Goal: Transaction & Acquisition: Purchase product/service

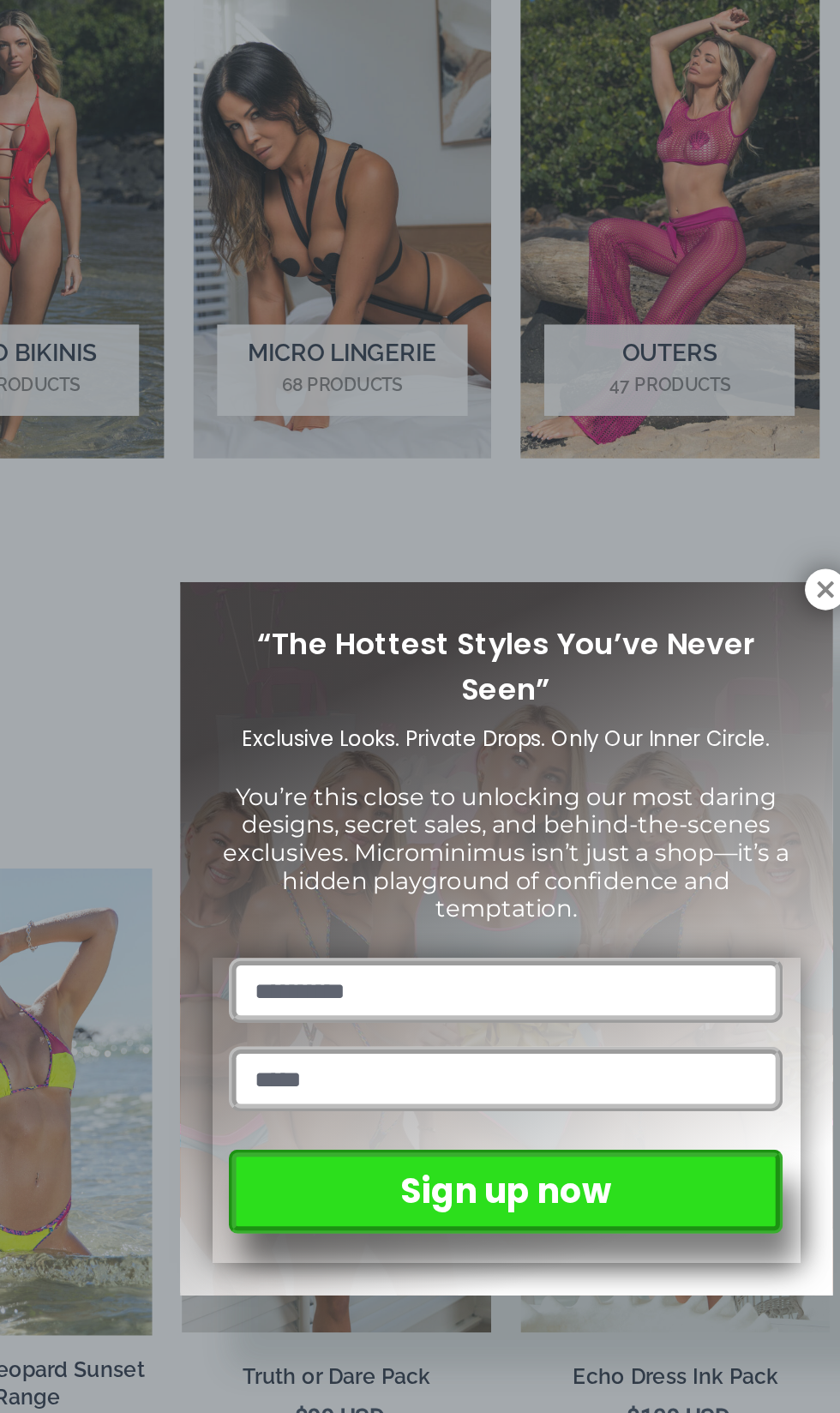
scroll to position [953, 0]
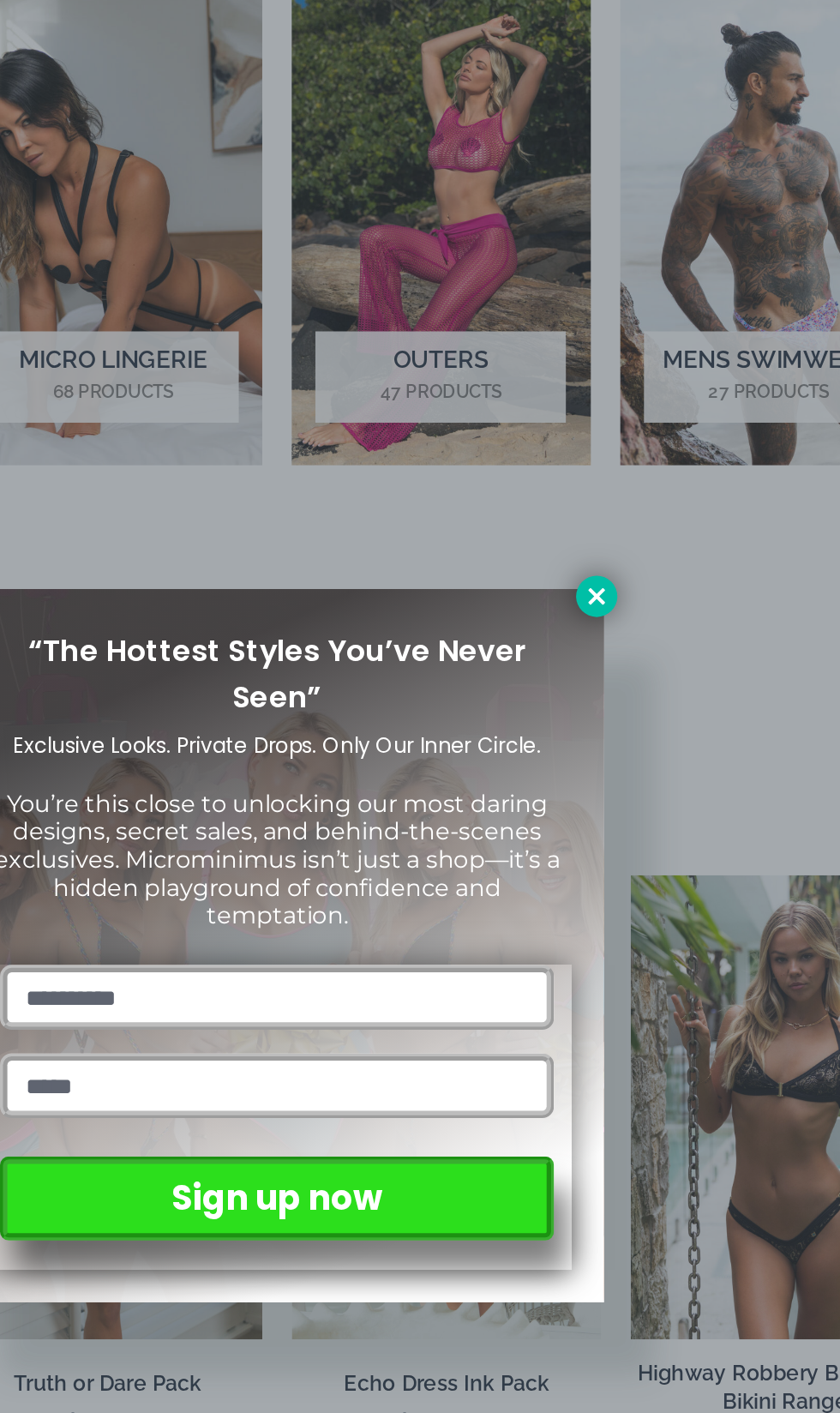
click at [605, 504] on icon at bounding box center [605, 505] width 10 height 10
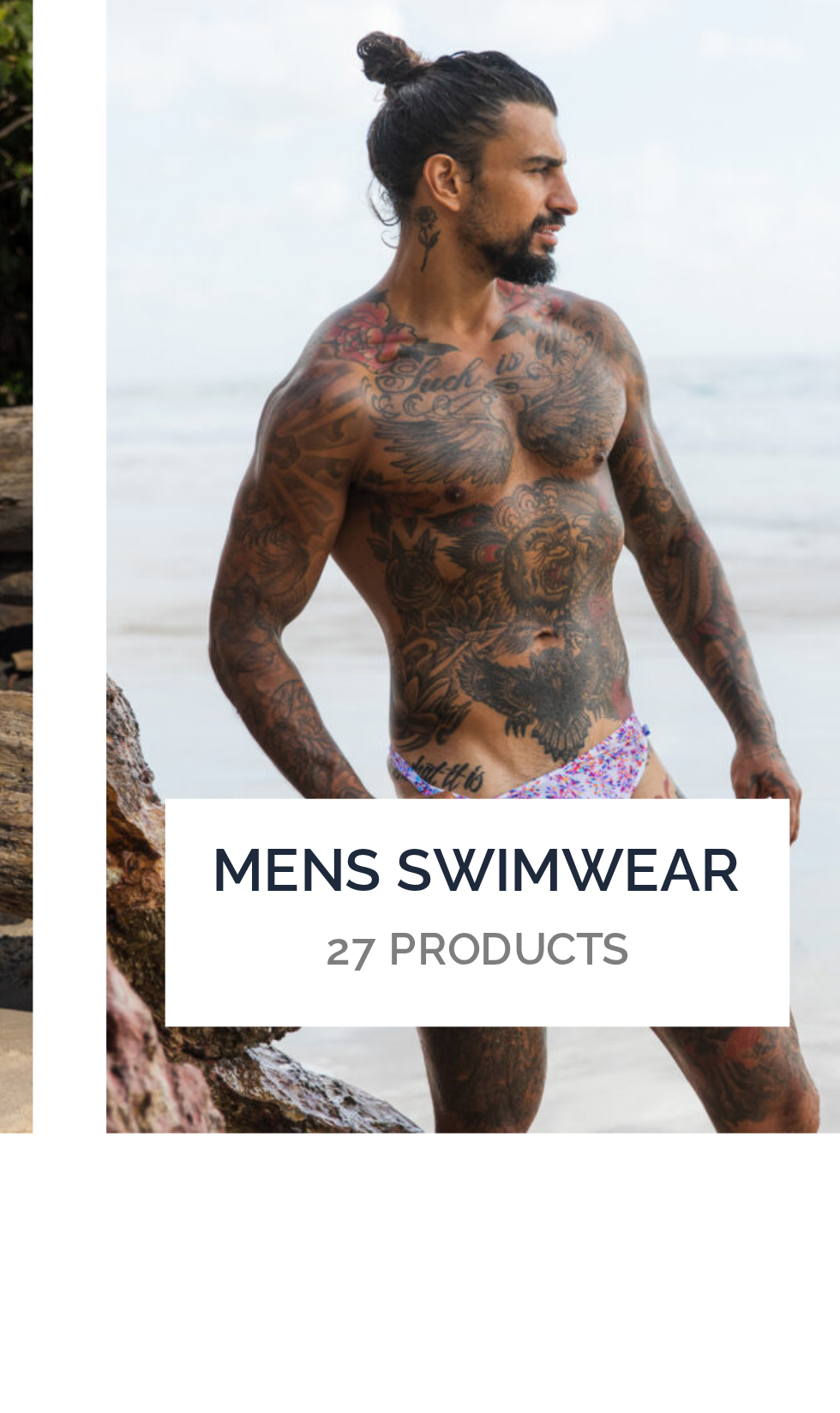
click at [715, 366] on h2 "Mens Swimwear 27 Products" at bounding box center [705, 378] width 145 height 54
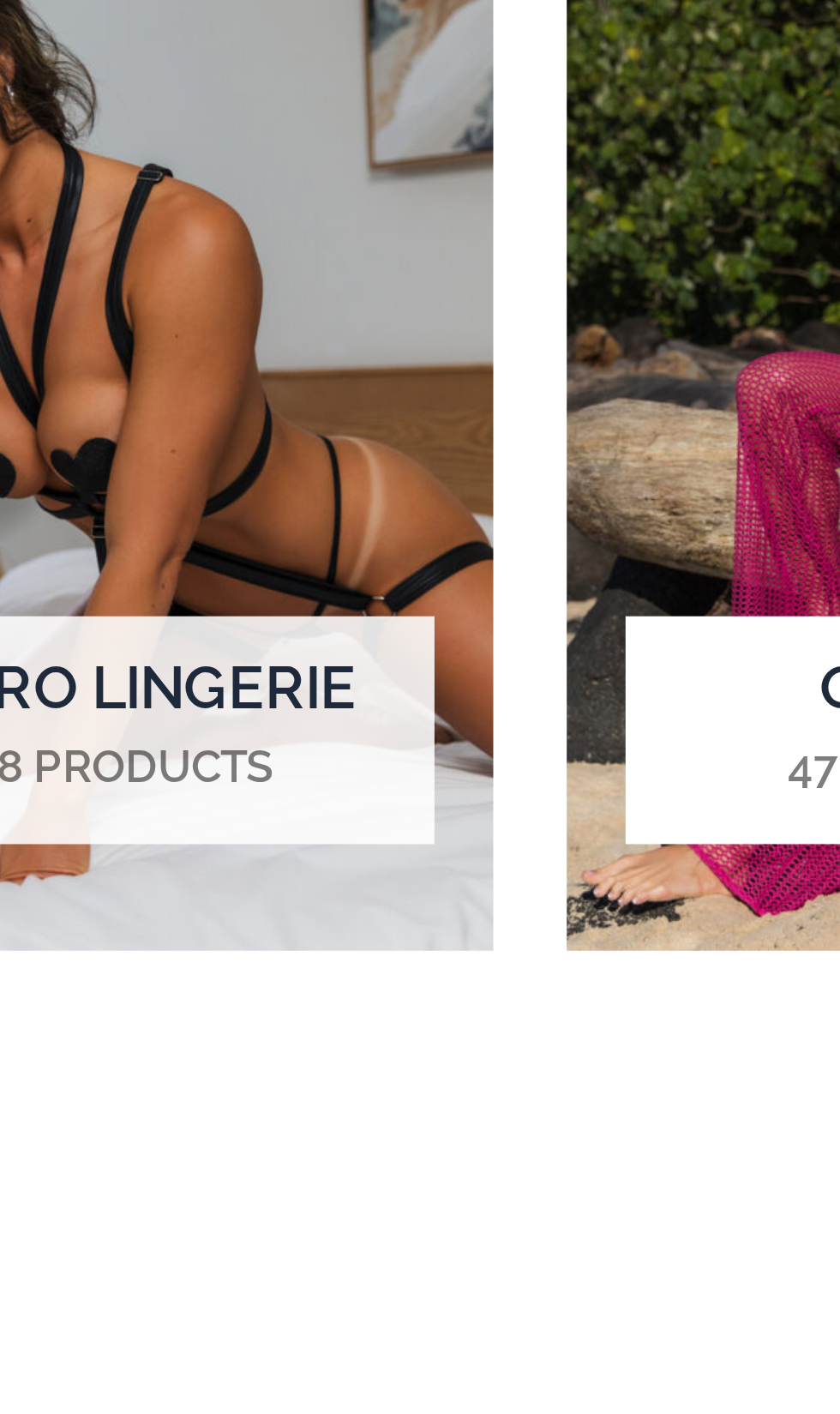
click at [477, 376] on h2 "Outers 47 Products" at bounding box center [515, 378] width 145 height 54
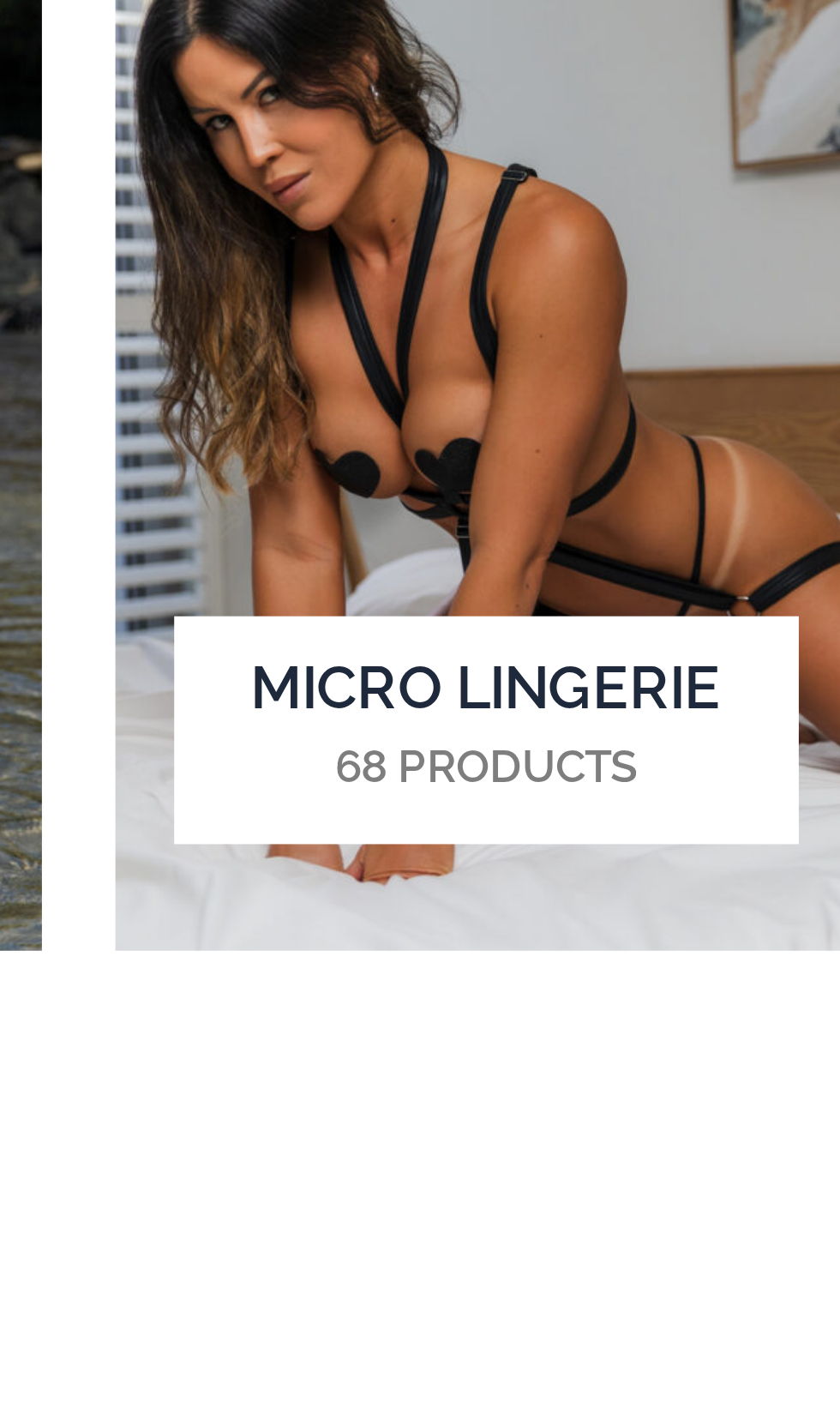
click at [340, 363] on h2 "Micro Lingerie 68 Products" at bounding box center [325, 378] width 145 height 54
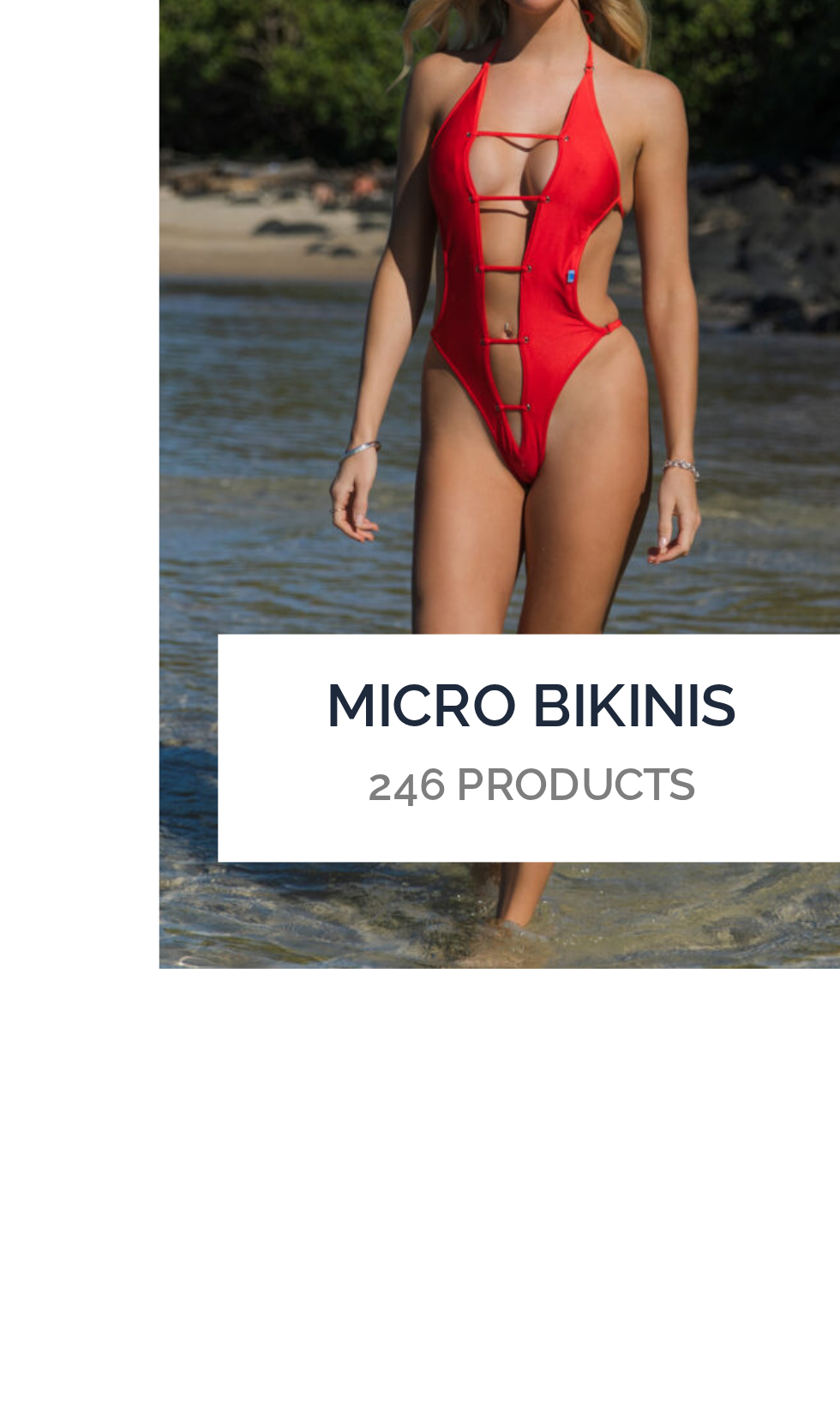
click at [152, 362] on h2 "Micro Bikinis 246 Products" at bounding box center [133, 378] width 145 height 54
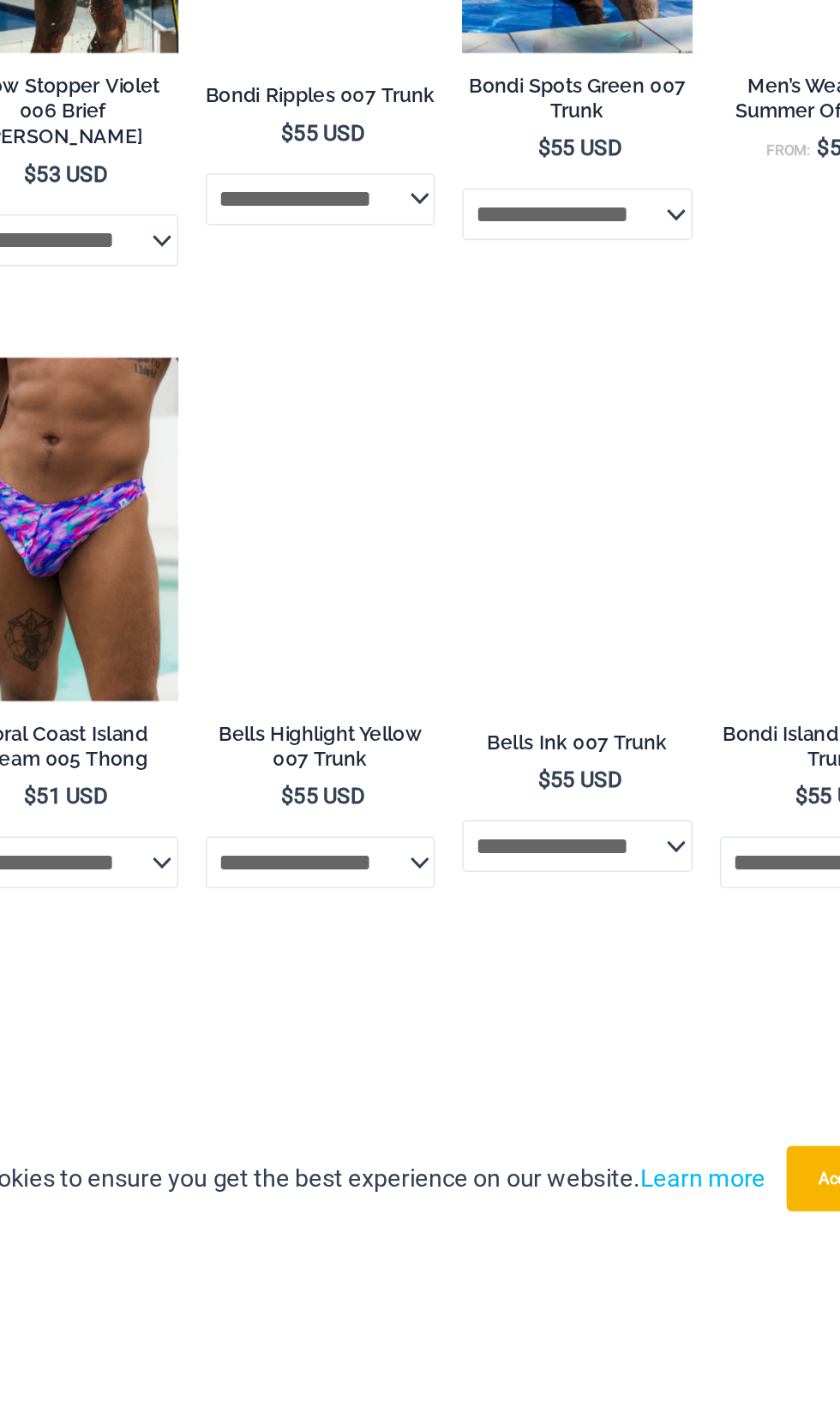
scroll to position [1160, 0]
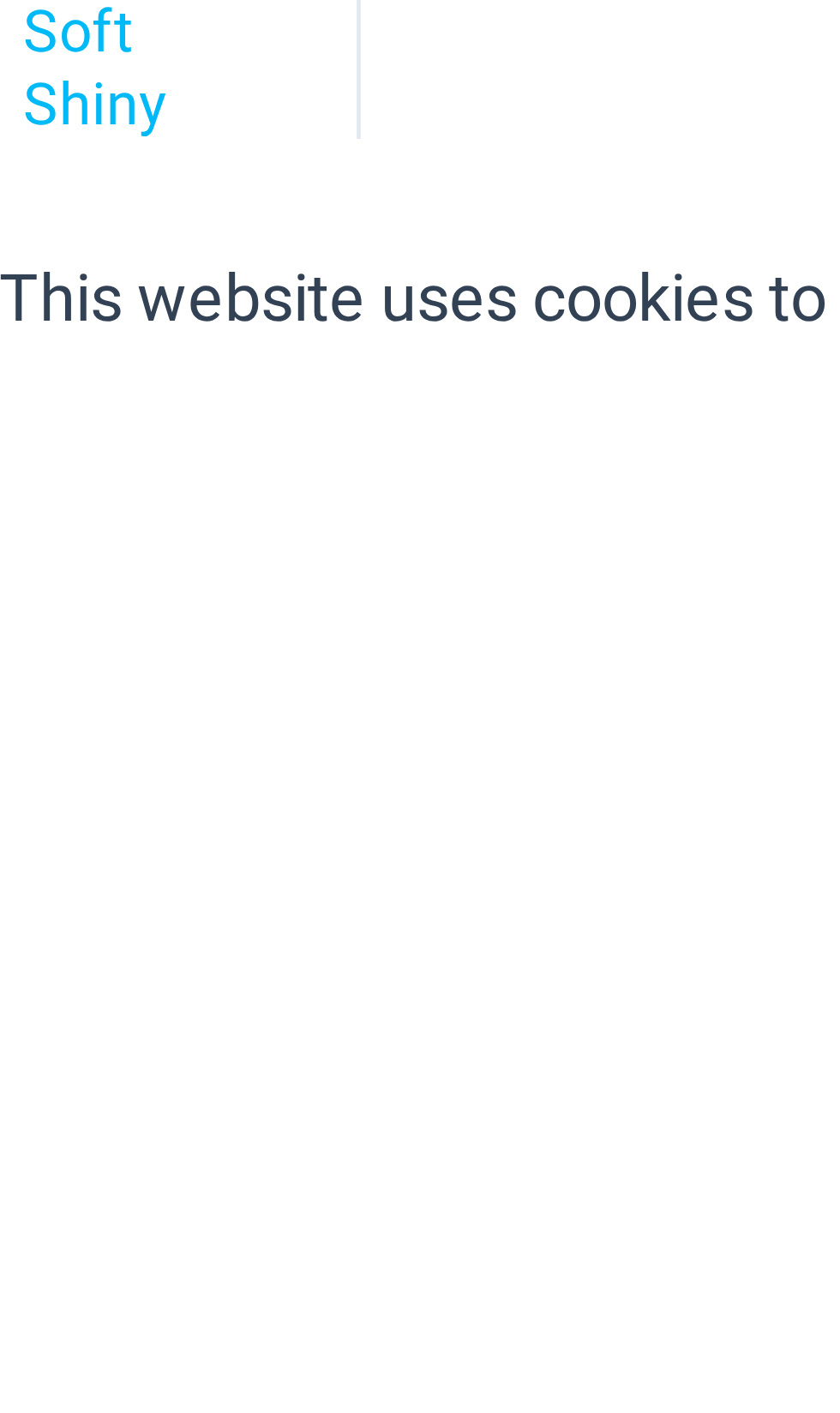
scroll to position [1988, 0]
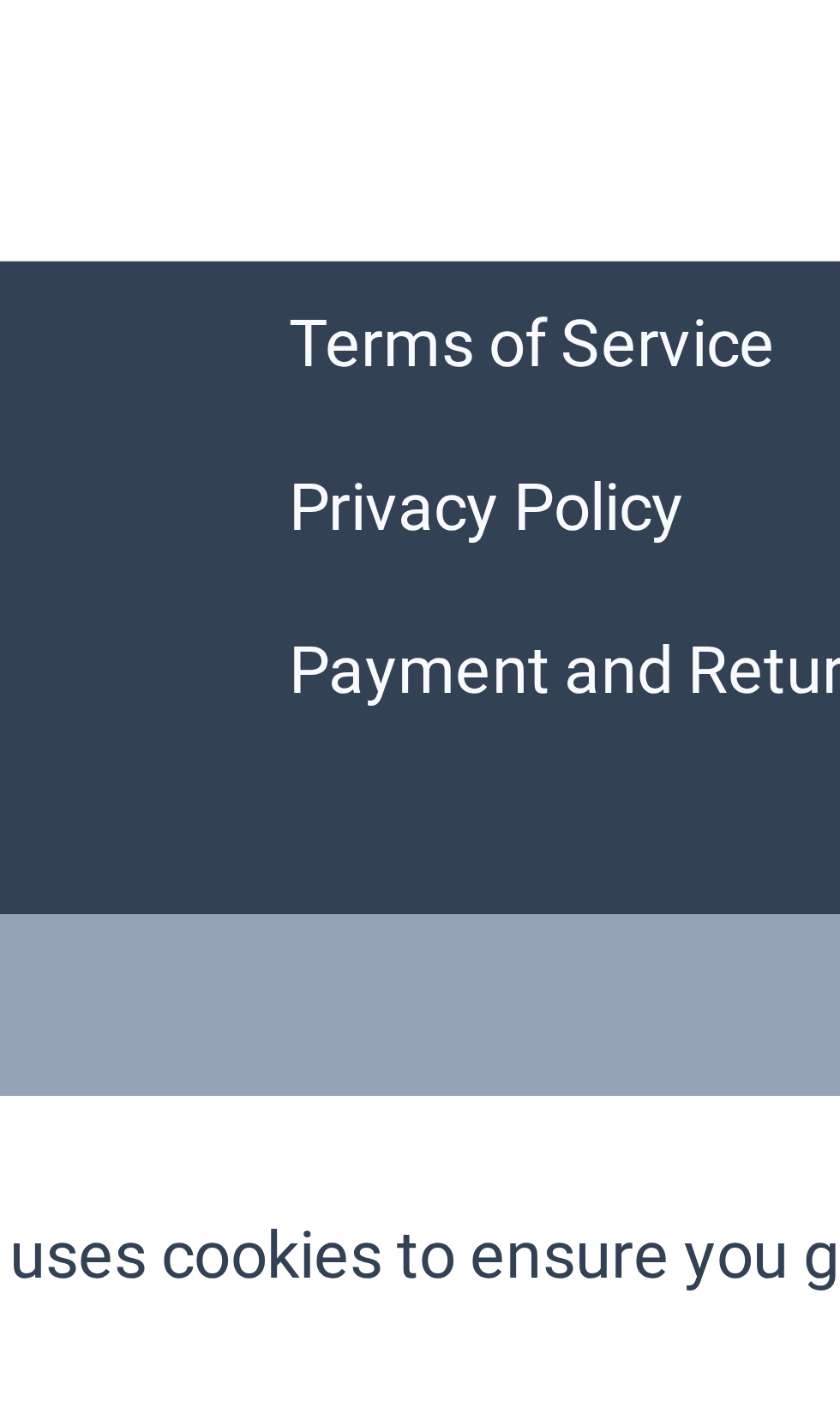
scroll to position [2483, 0]
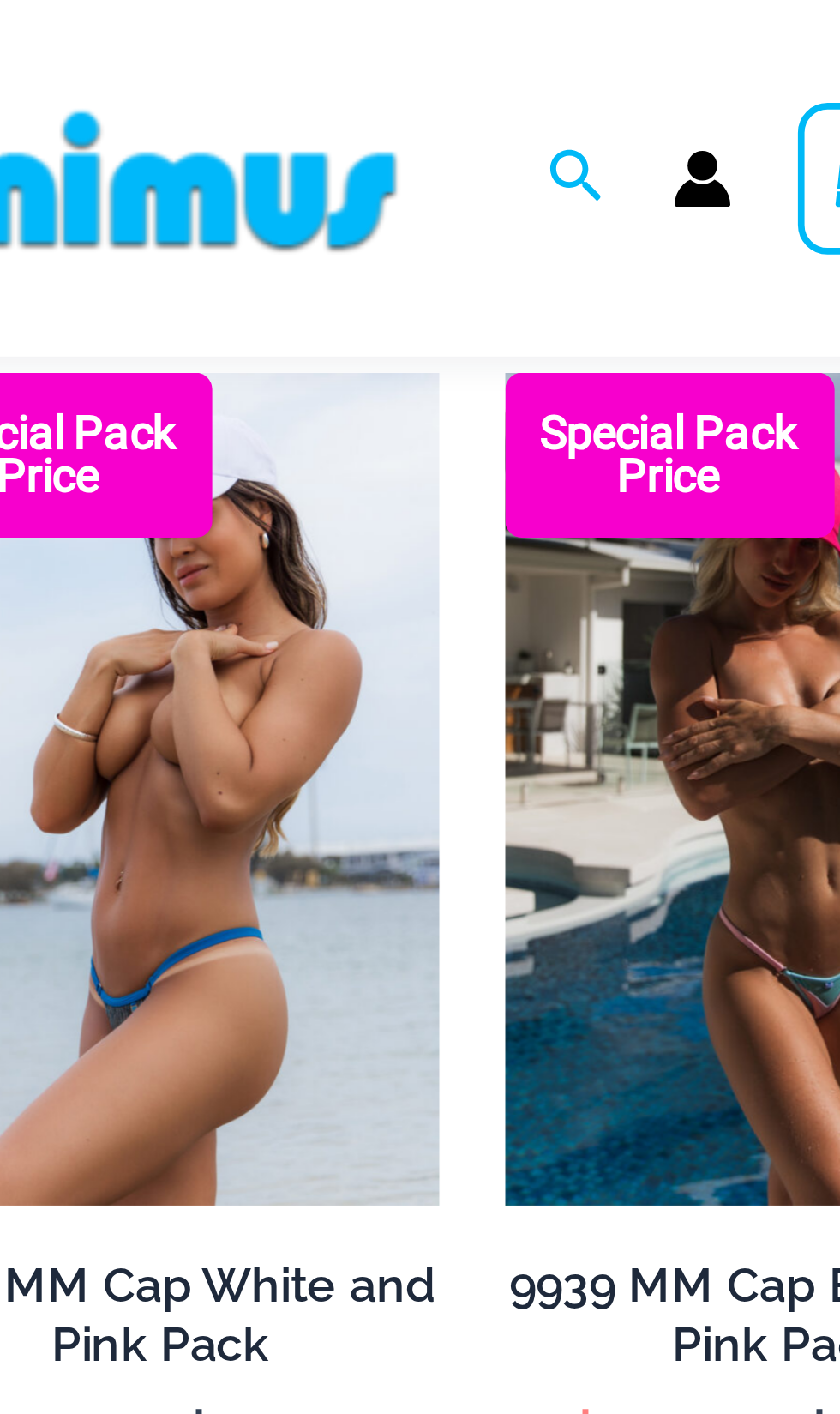
scroll to position [130, 0]
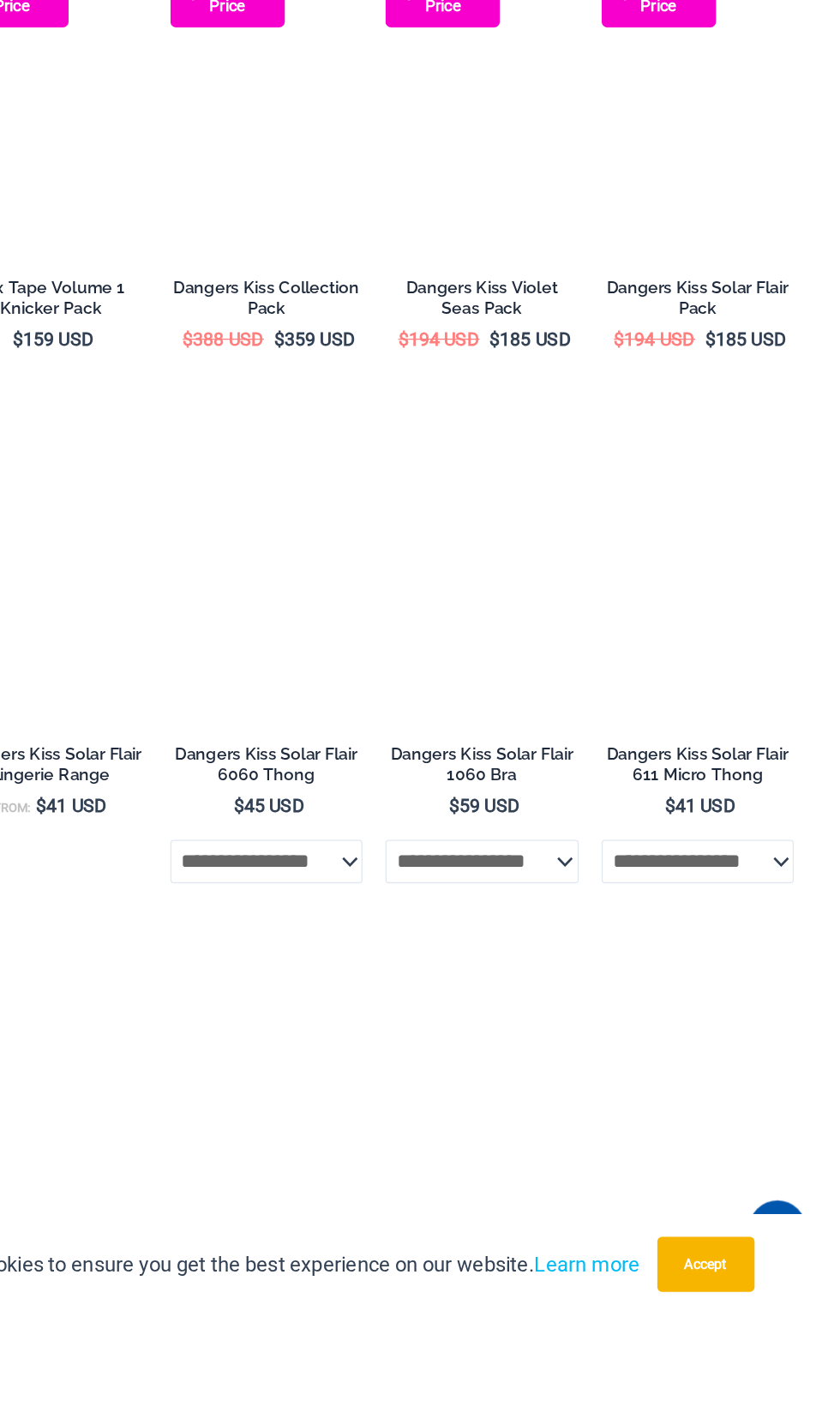
scroll to position [1961, 0]
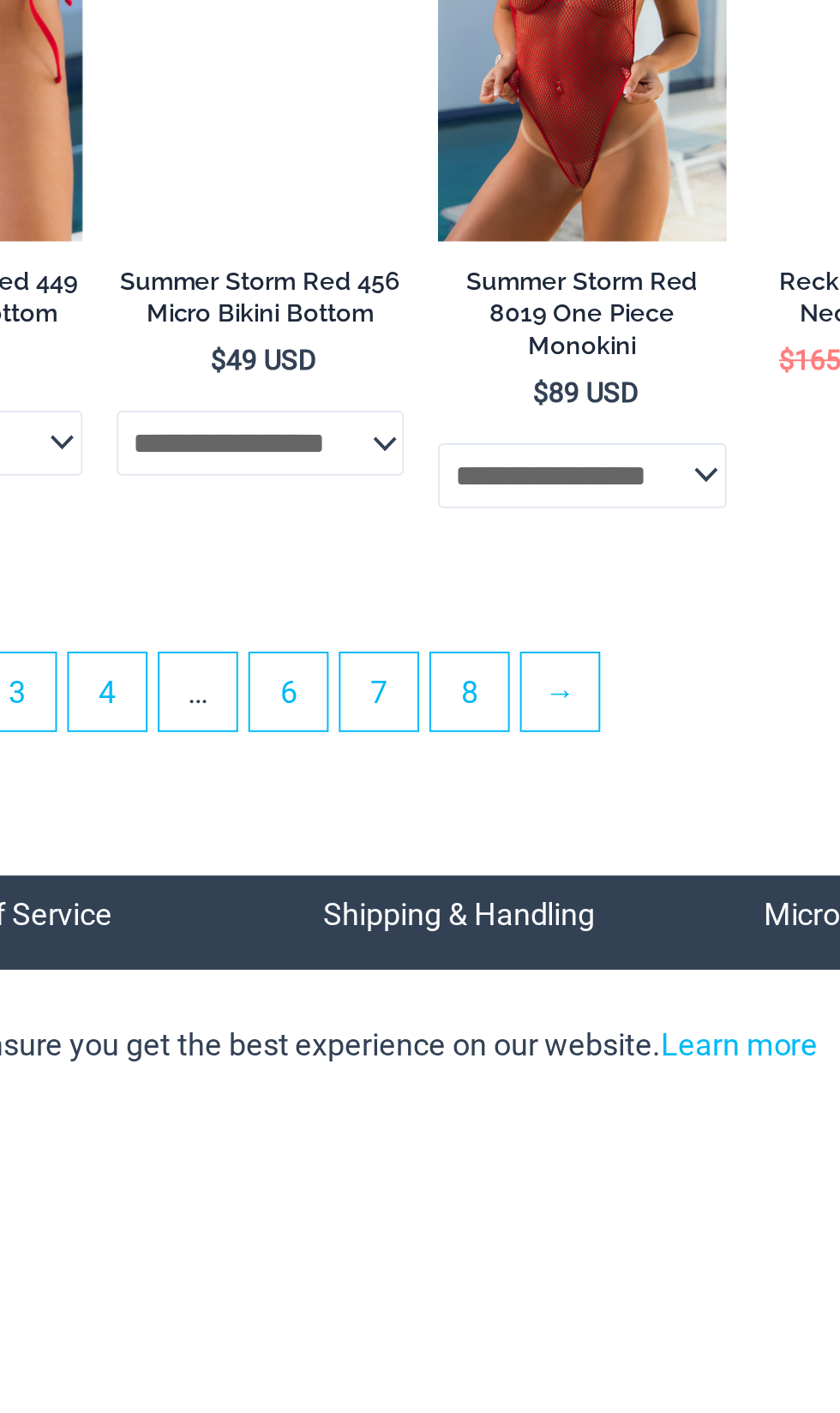
scroll to position [2766, 0]
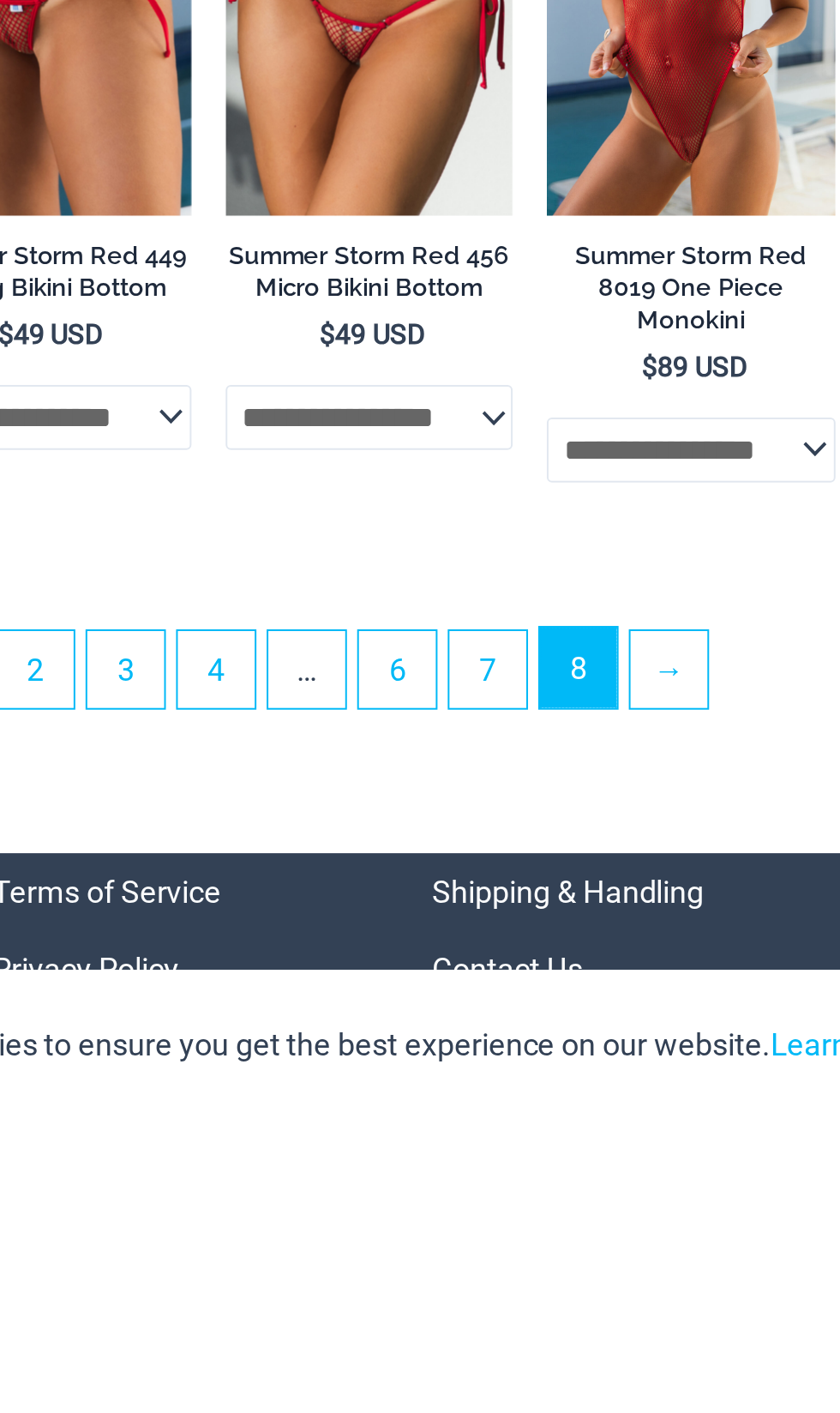
click at [518, 1206] on link "8" at bounding box center [514, 1186] width 38 height 40
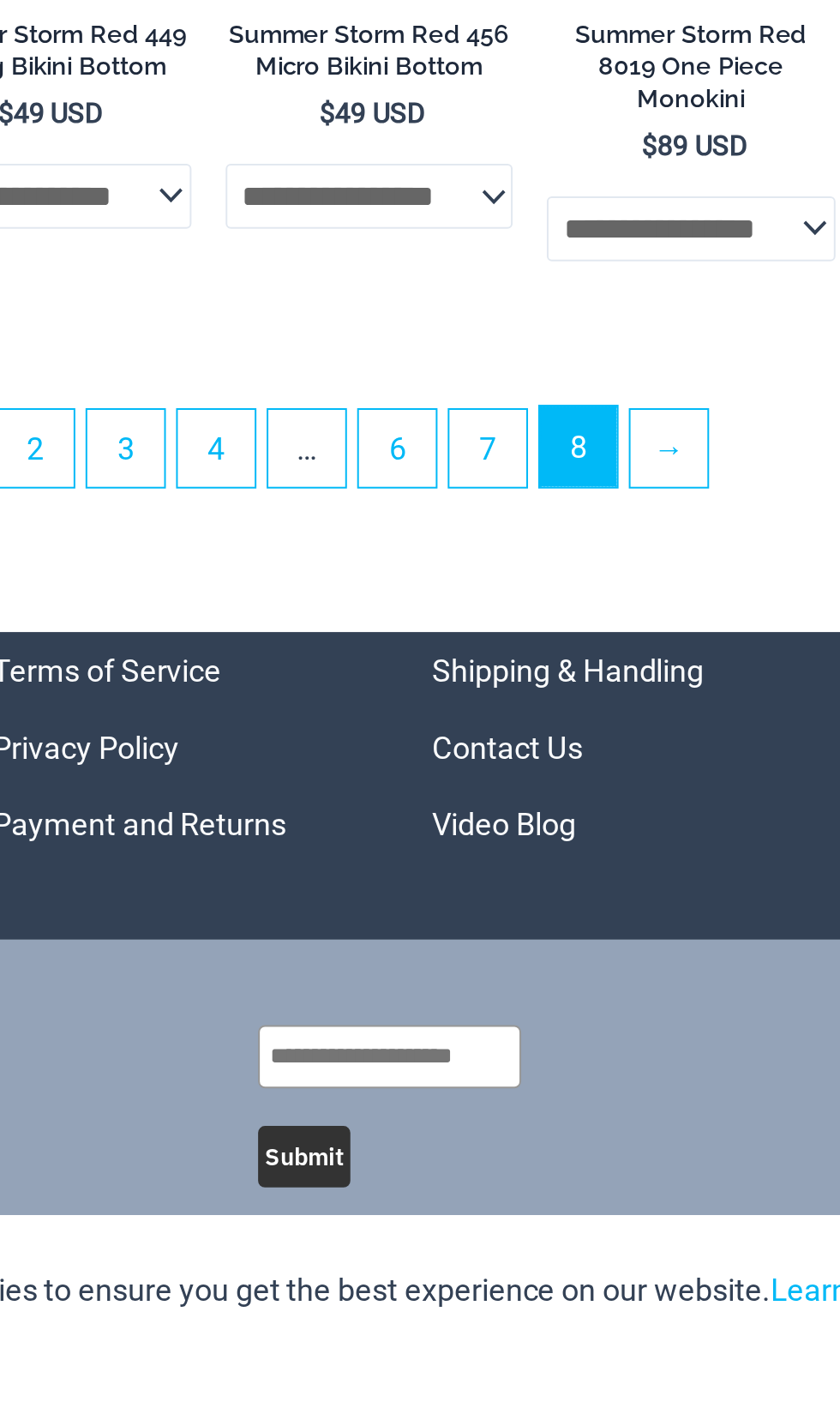
scroll to position [3038, 0]
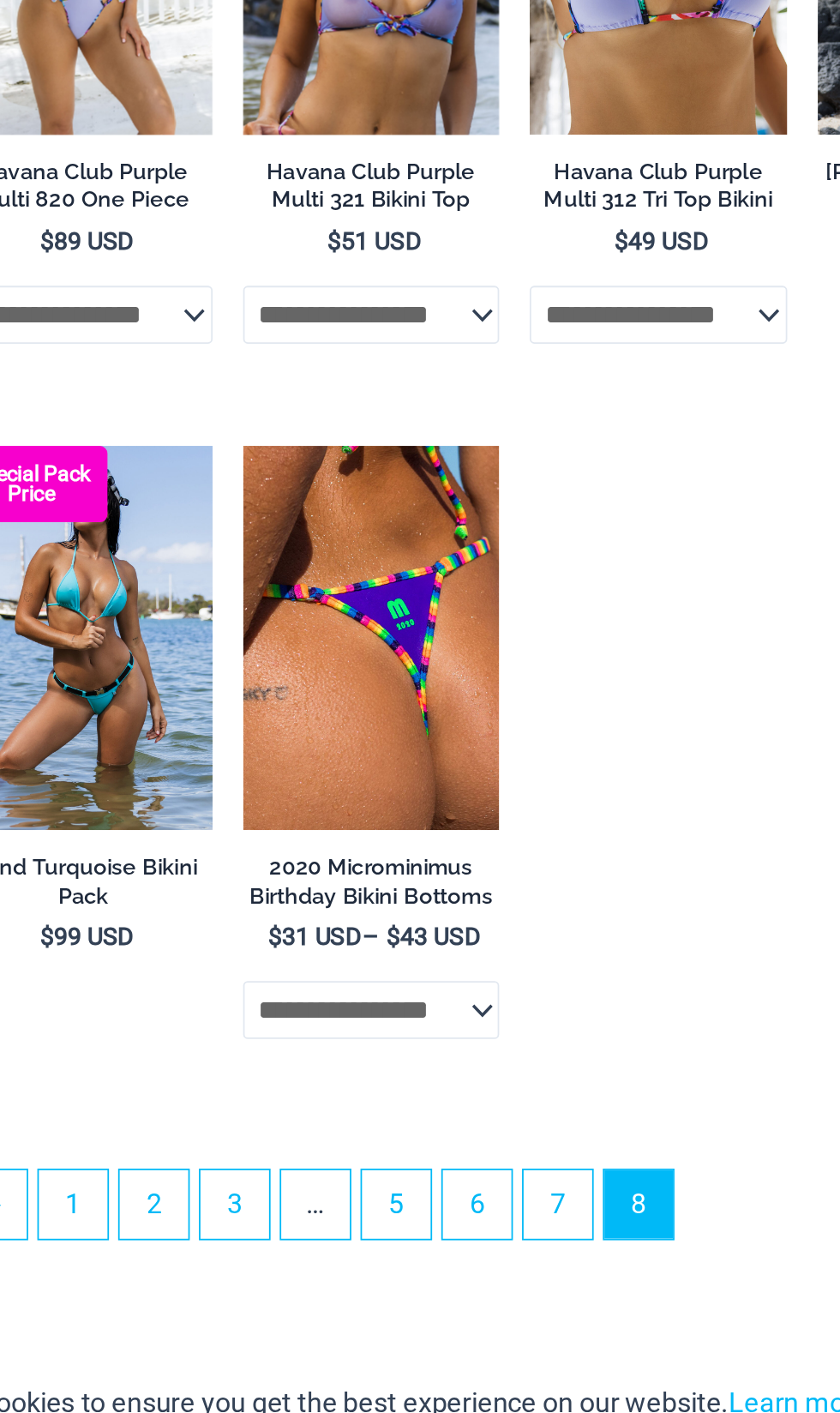
scroll to position [1348, 0]
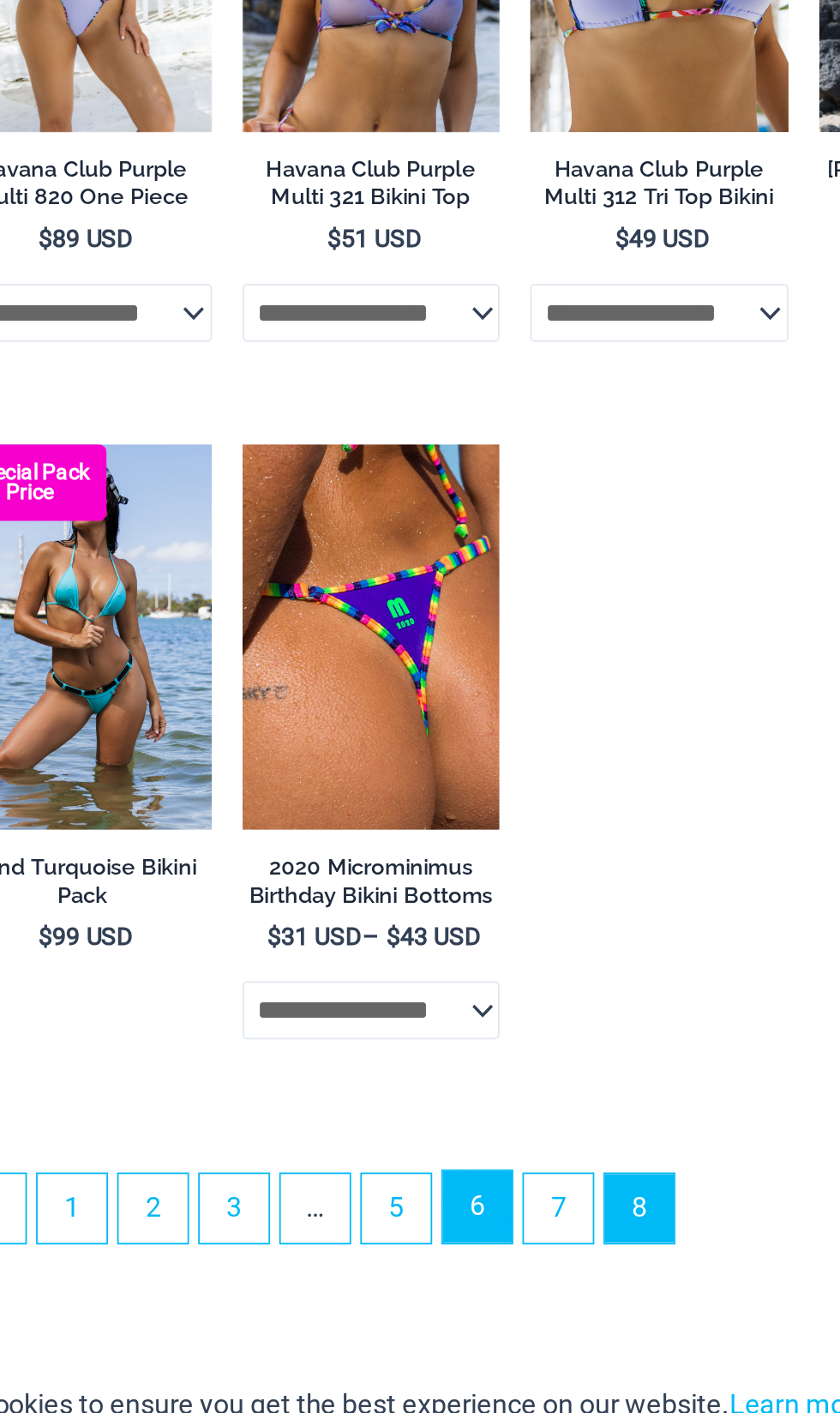
click at [475, 1276] on link "6" at bounding box center [468, 1263] width 38 height 40
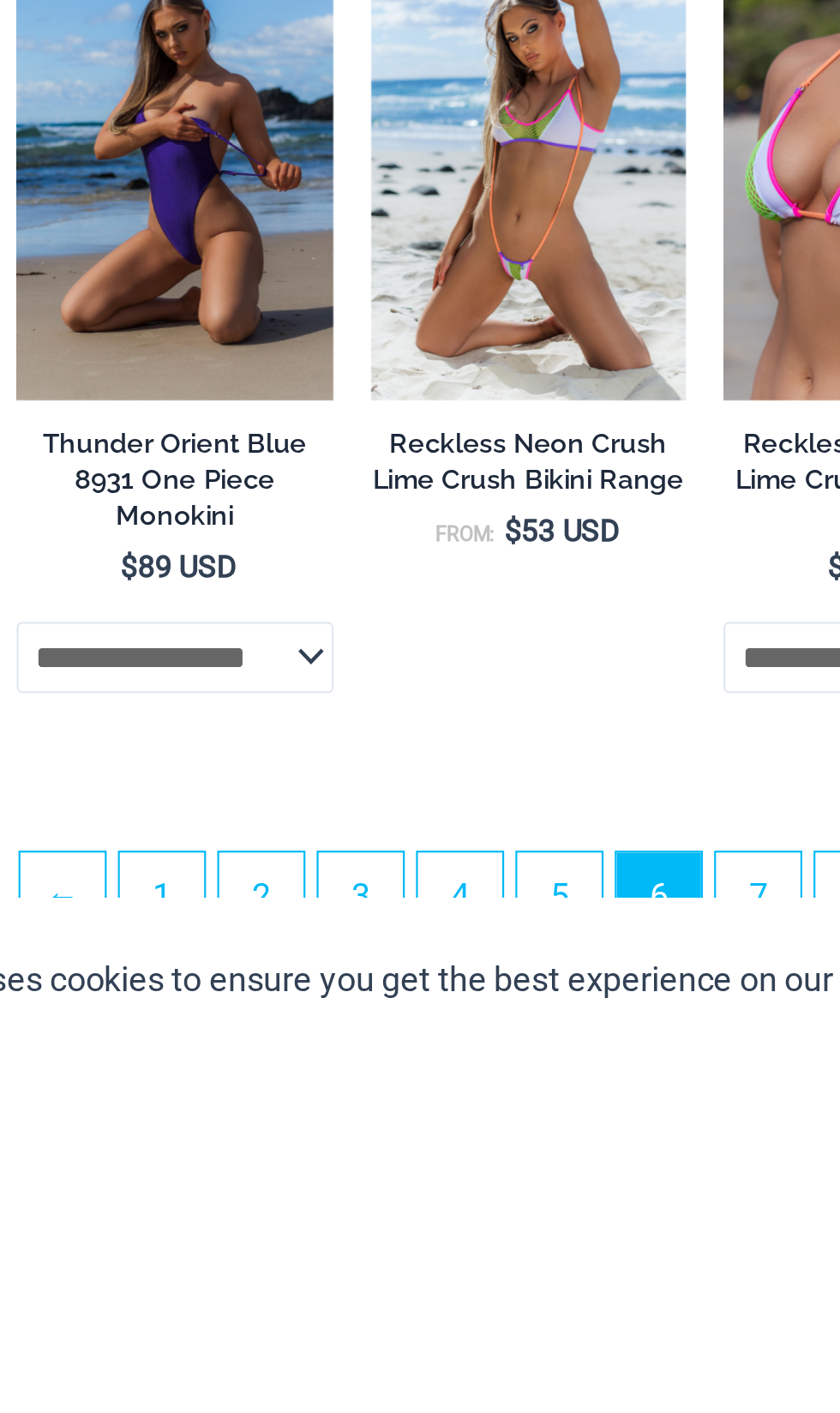
scroll to position [2097, 0]
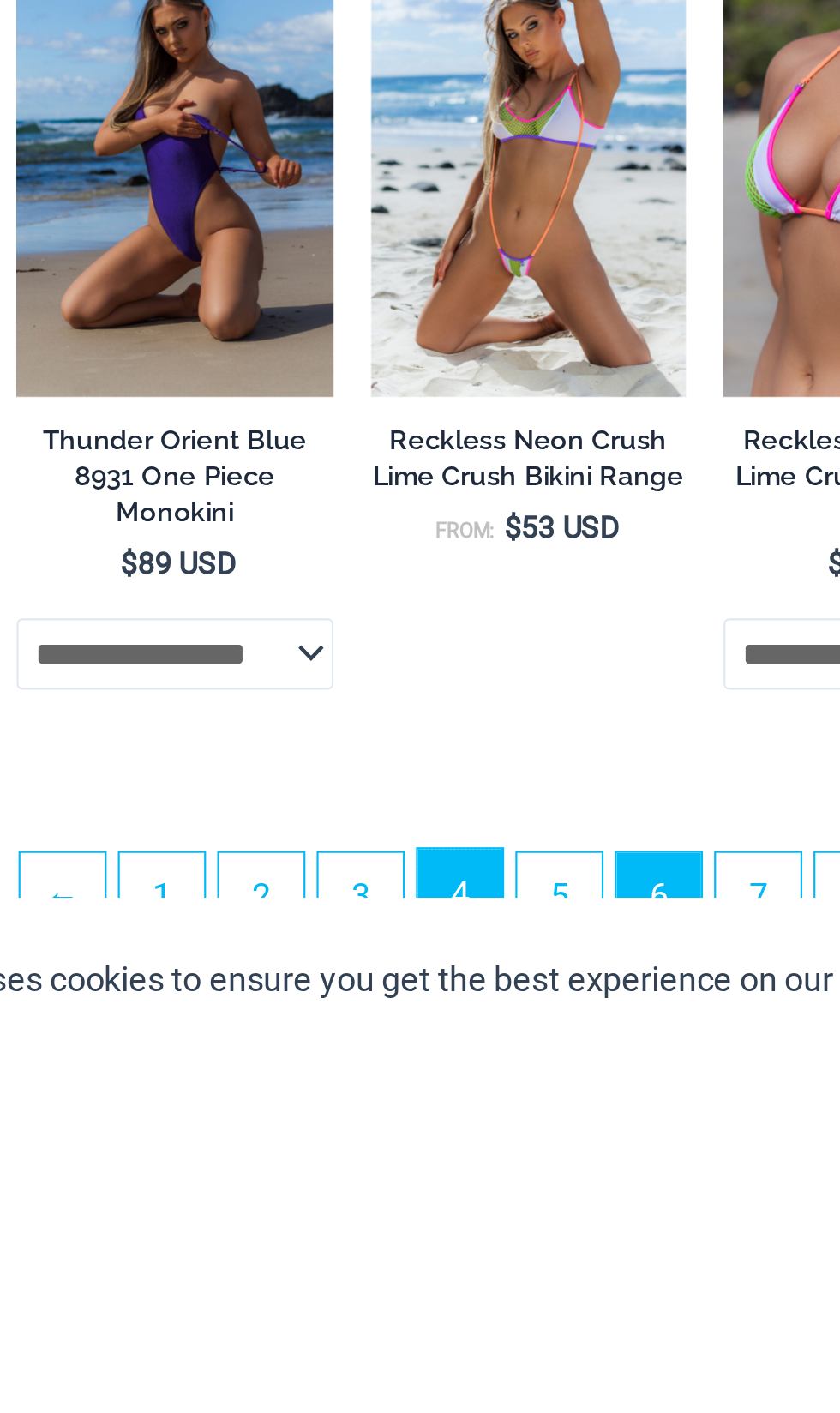
click at [381, 1332] on link "4" at bounding box center [378, 1334] width 38 height 40
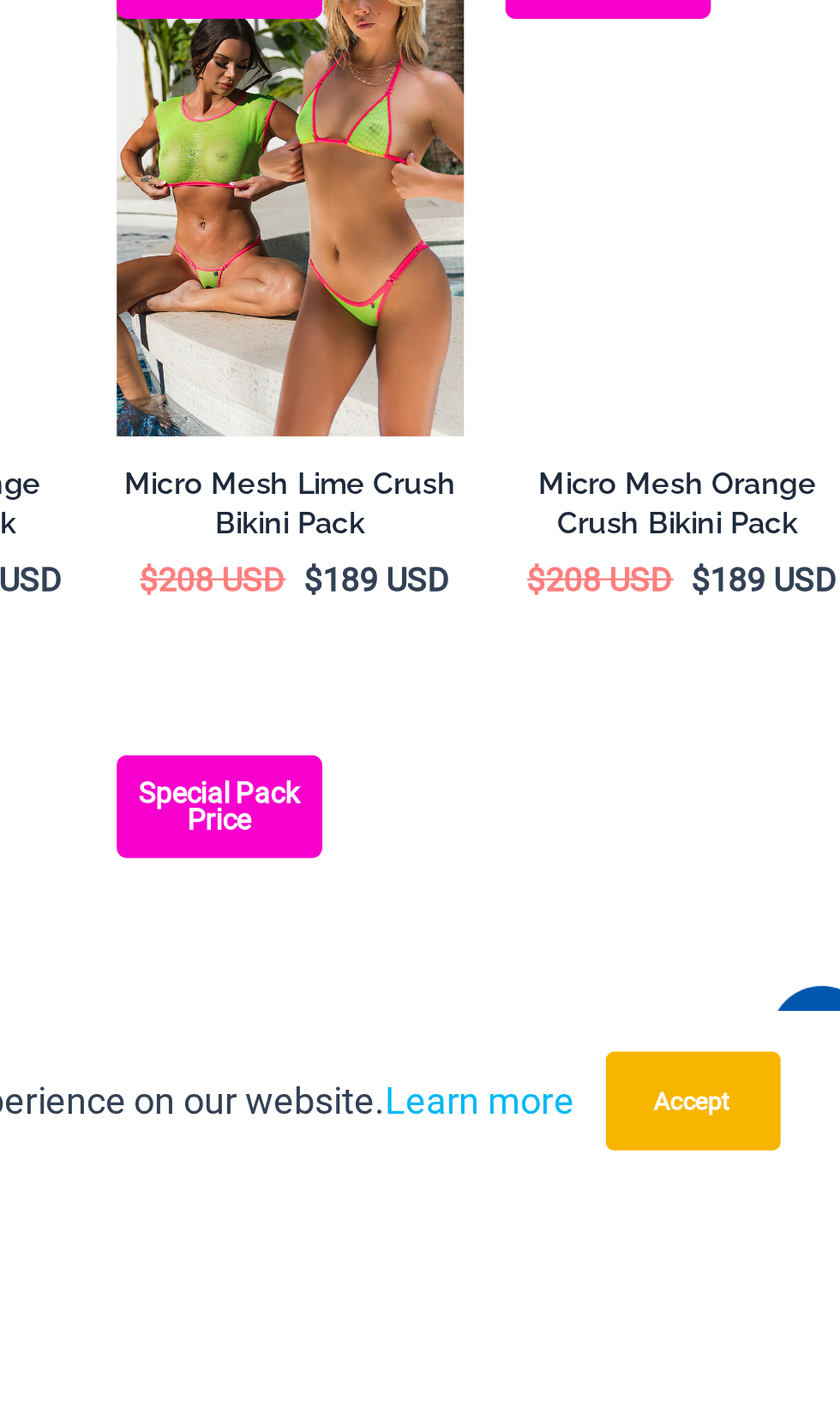
scroll to position [1694, 0]
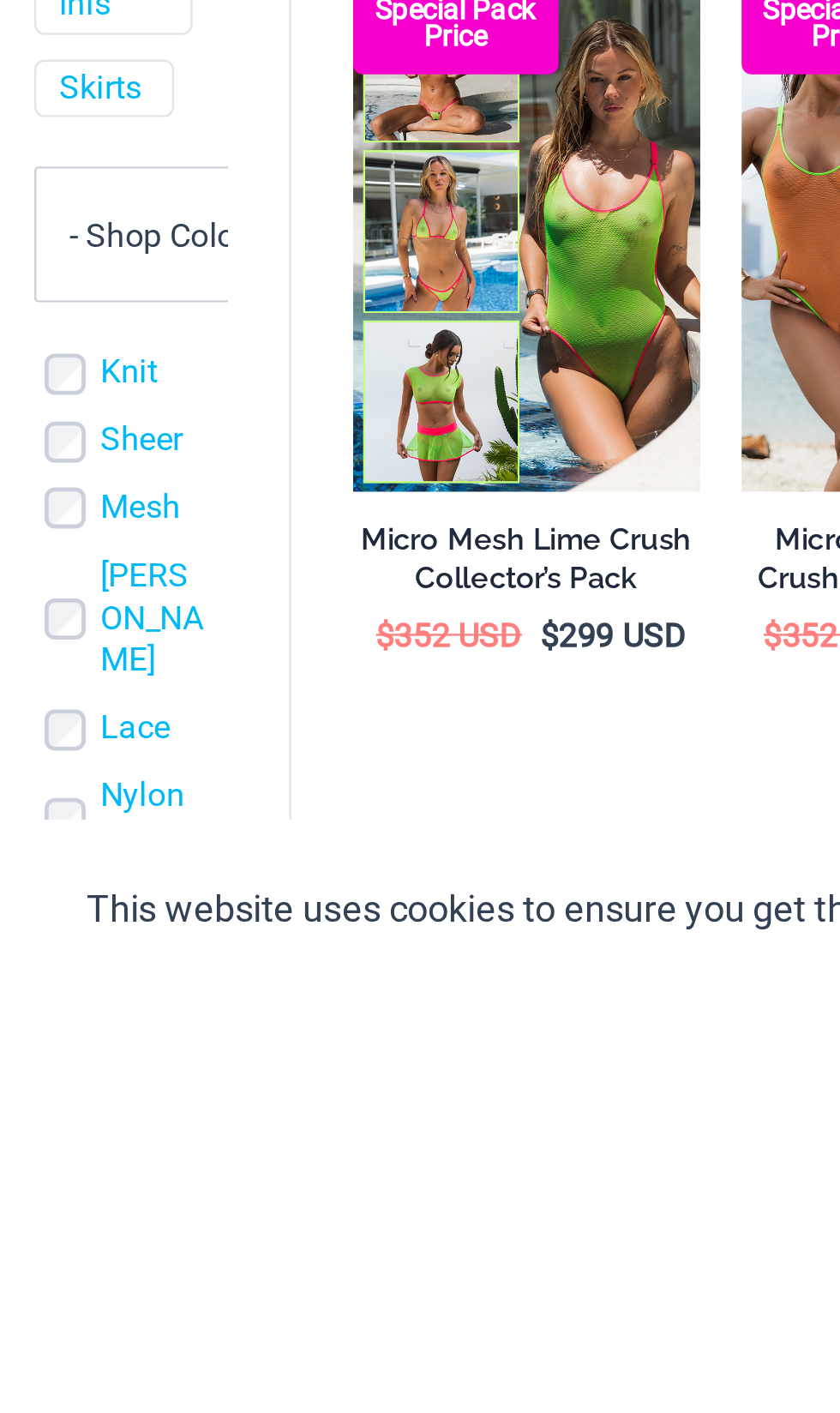
click at [335, 1413] on link "3" at bounding box center [333, 1411] width 38 height 40
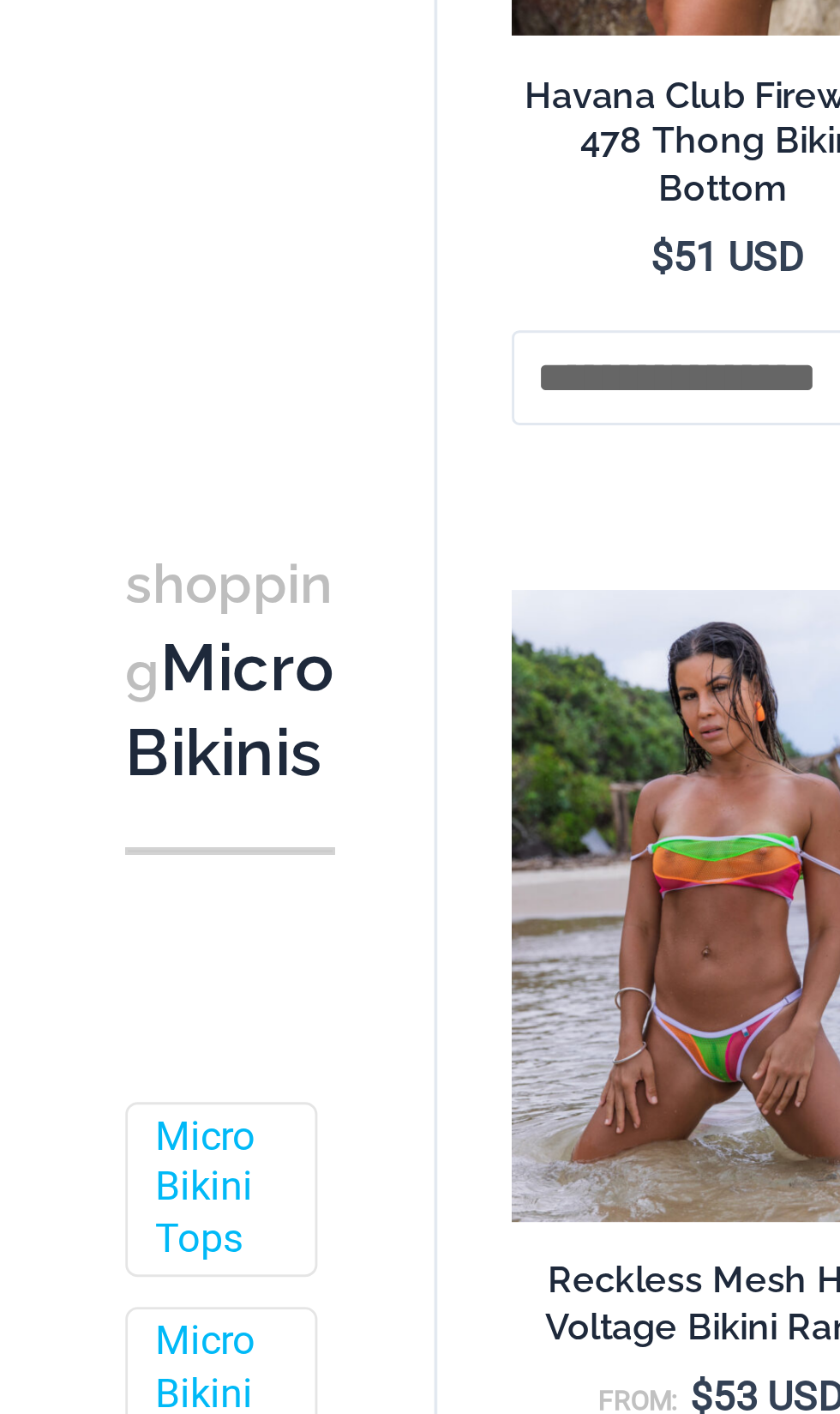
scroll to position [2237, 0]
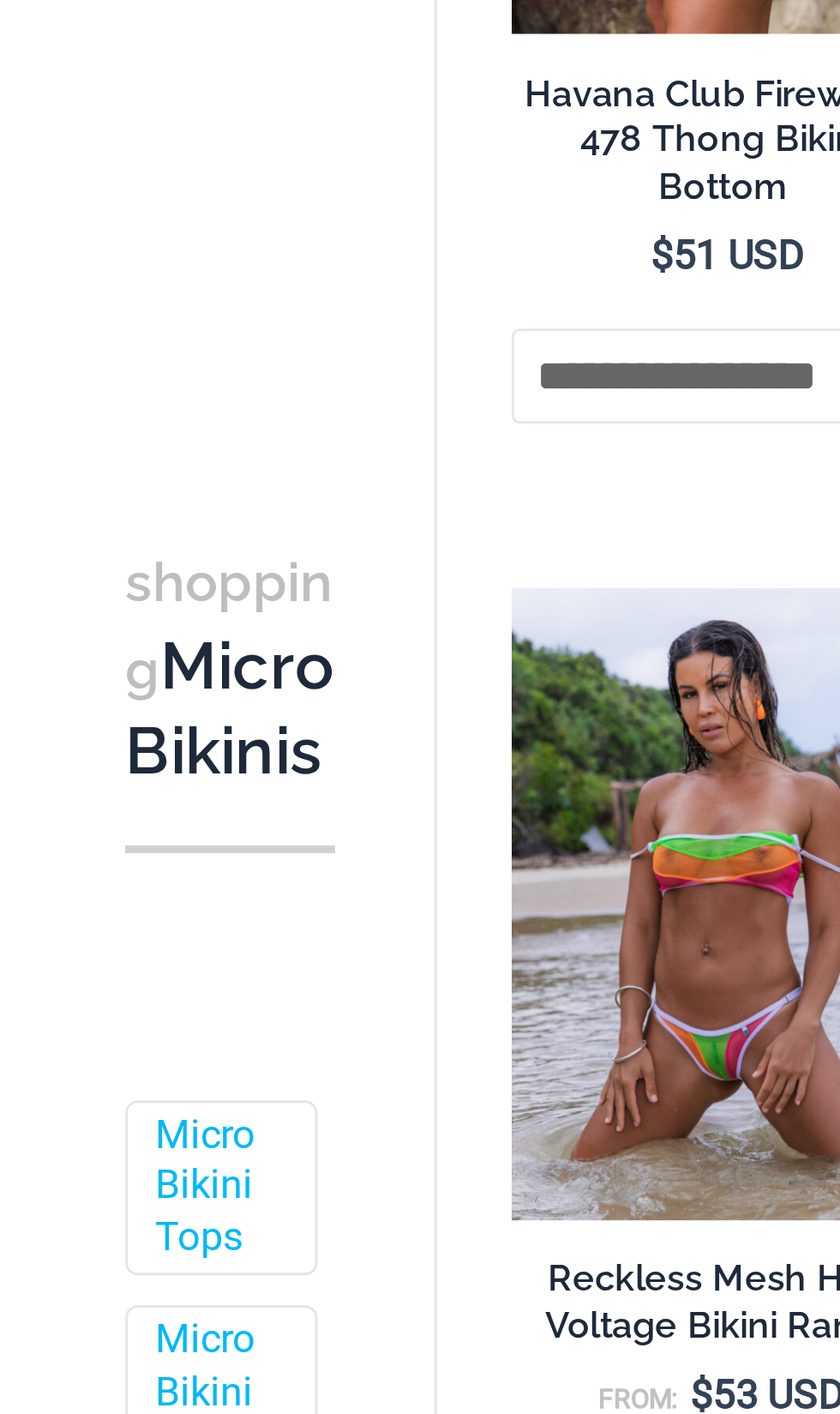
click at [75, 707] on link "Sexy Bikini Sets" at bounding box center [74, 734] width 42 height 54
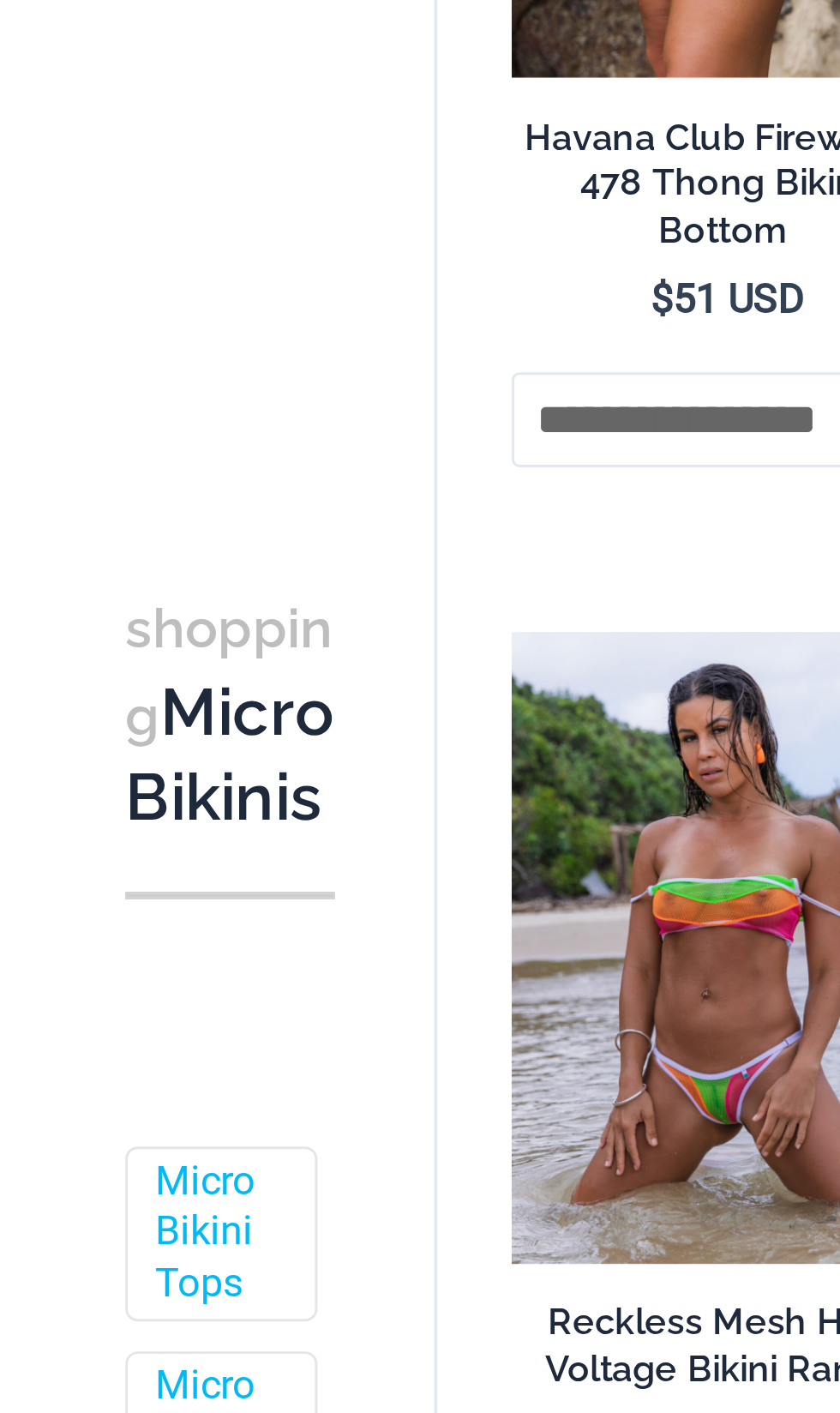
click at [77, 784] on link "Sexy One Piece Monokinis" at bounding box center [74, 829] width 42 height 89
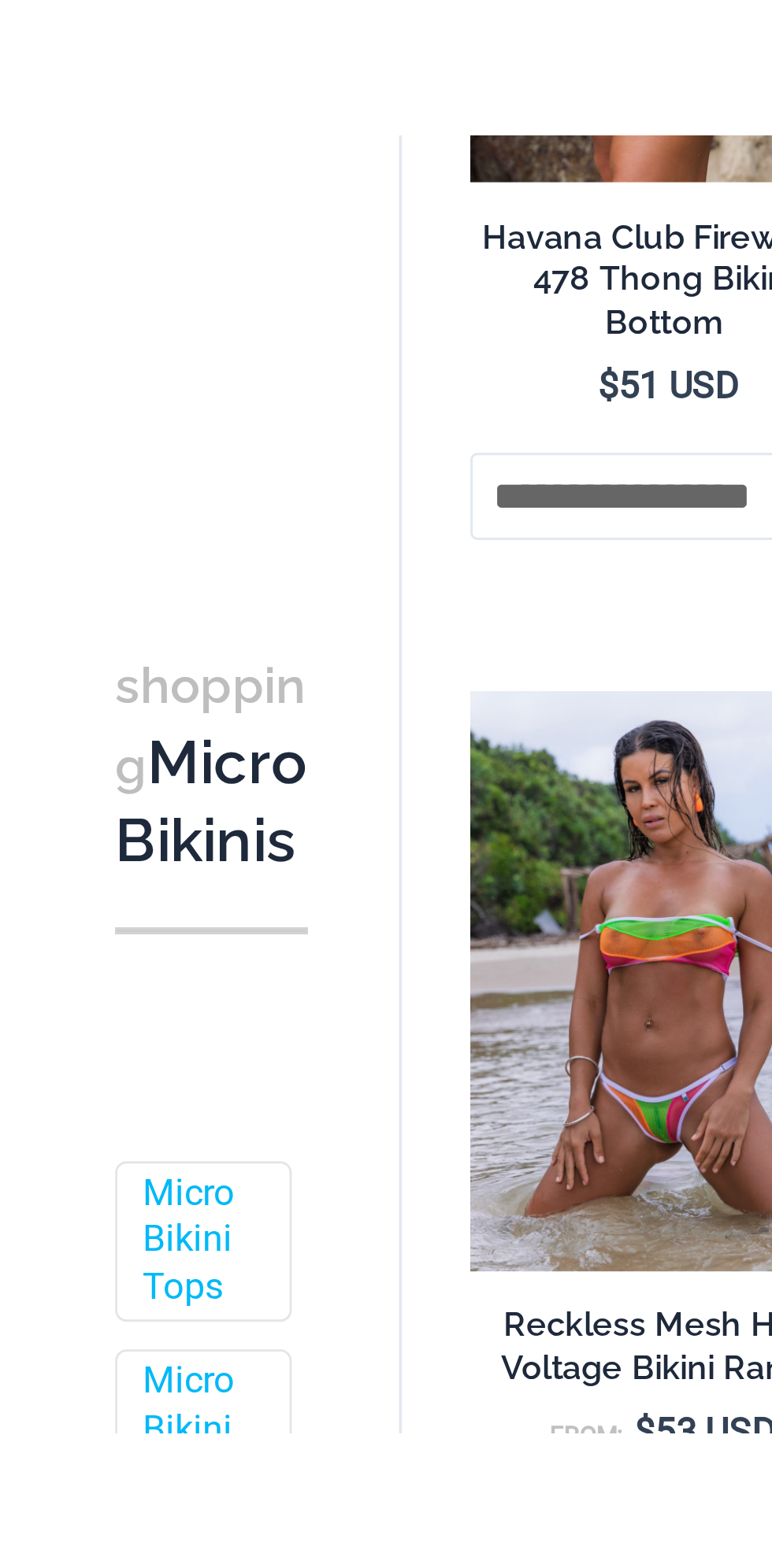
scroll to position [2050, 0]
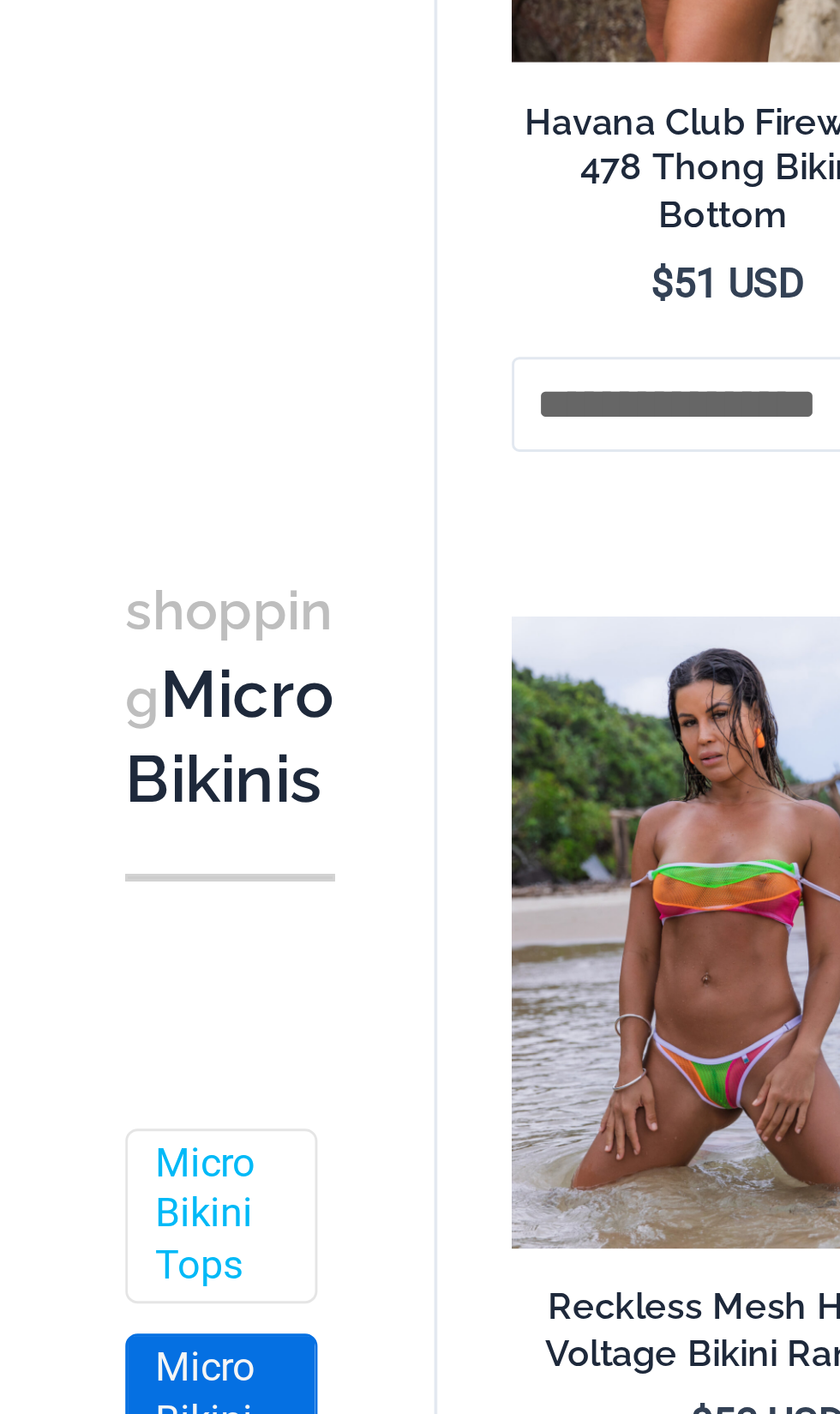
click at [70, 624] on link "Micro Bikini Bottoms" at bounding box center [74, 660] width 42 height 71
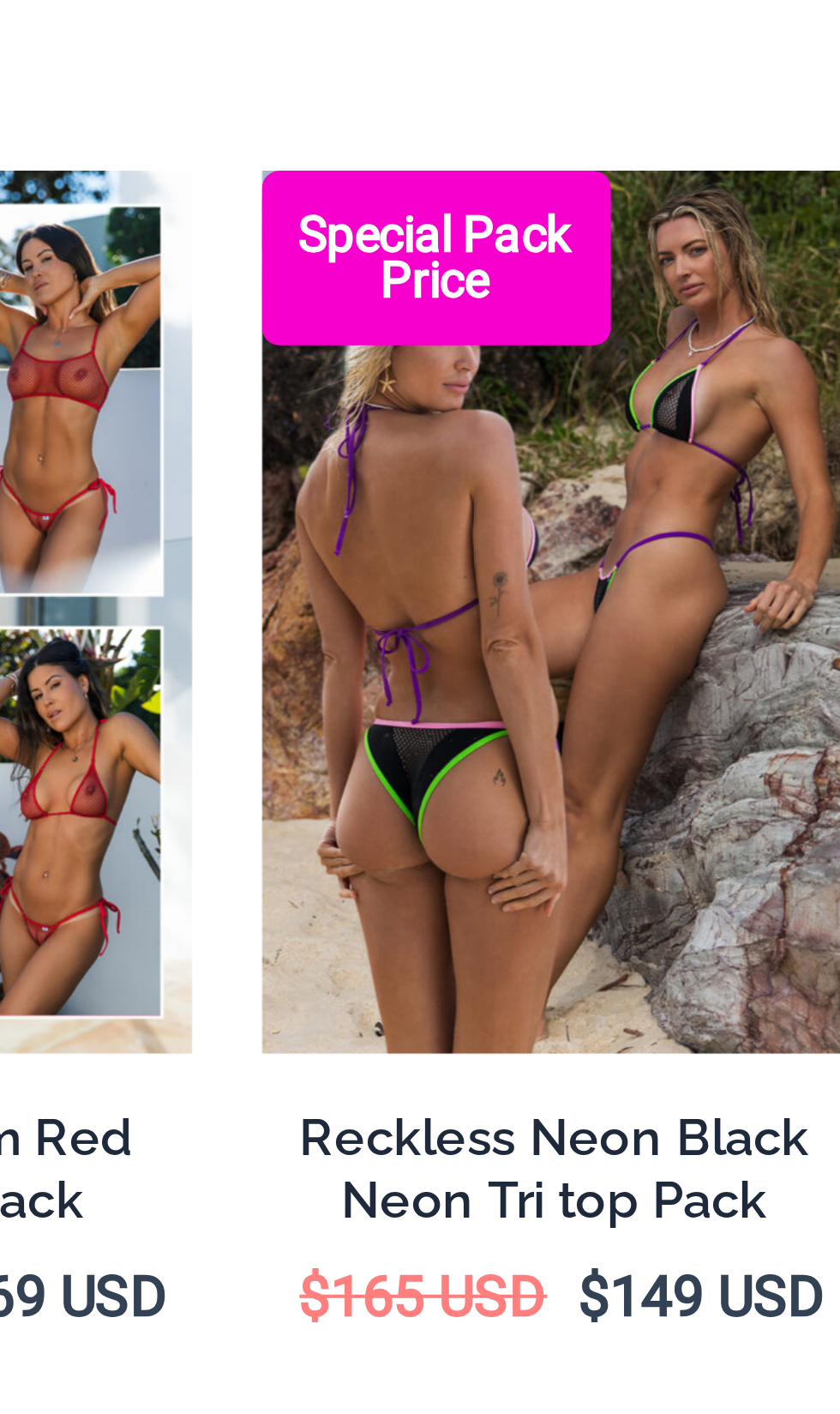
scroll to position [732, 0]
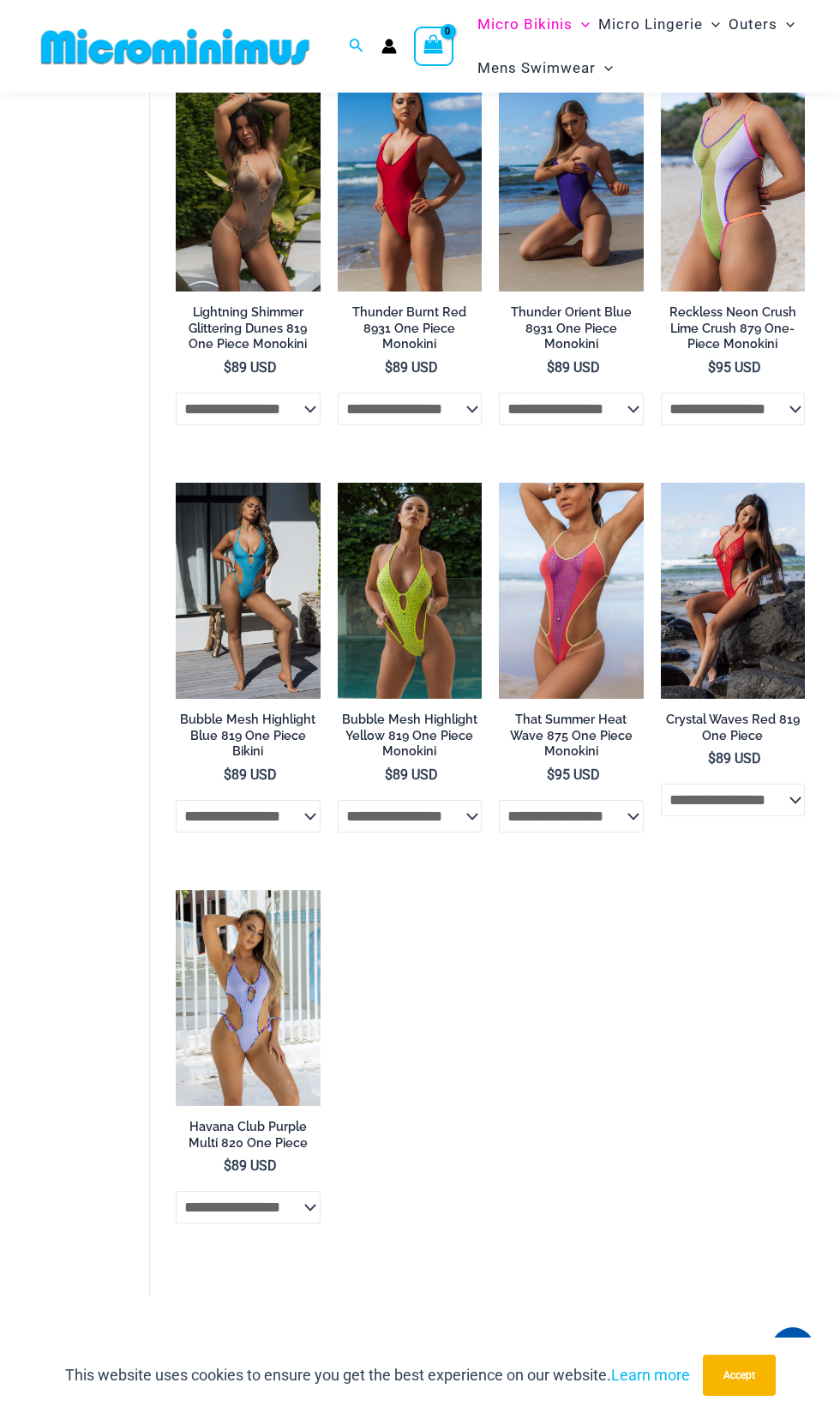
scroll to position [2781, 0]
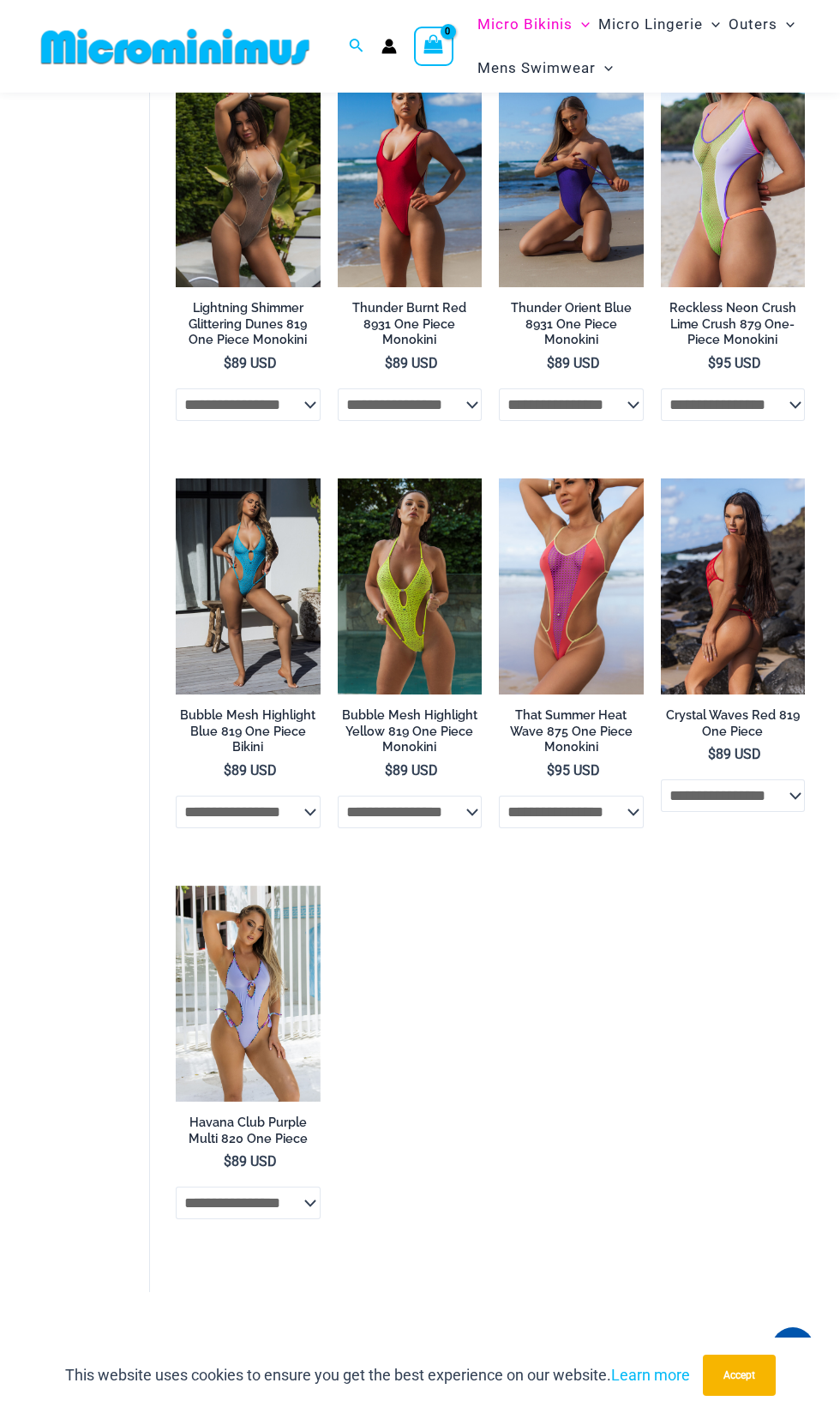
click at [770, 607] on img at bounding box center [733, 586] width 144 height 217
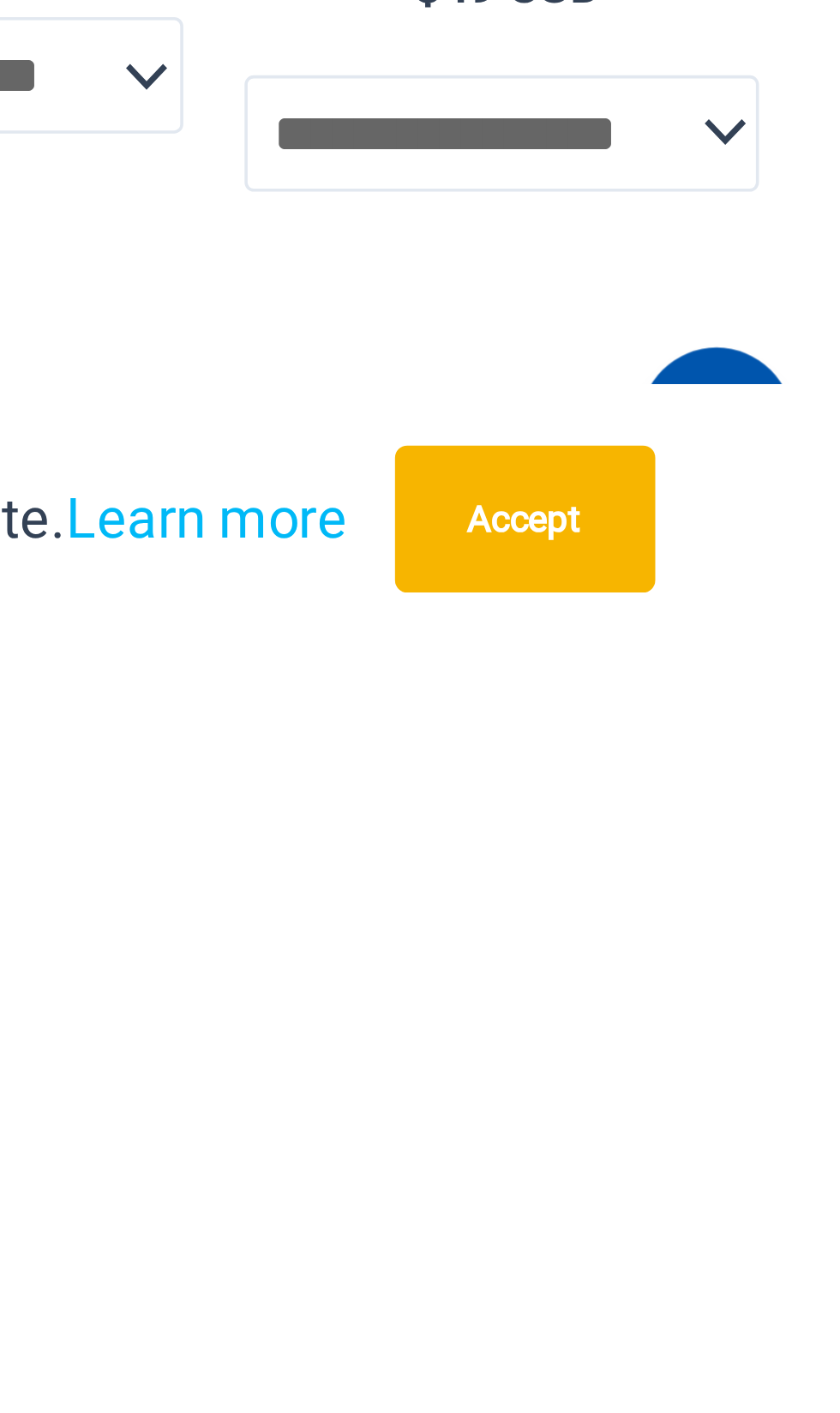
scroll to position [2688, 0]
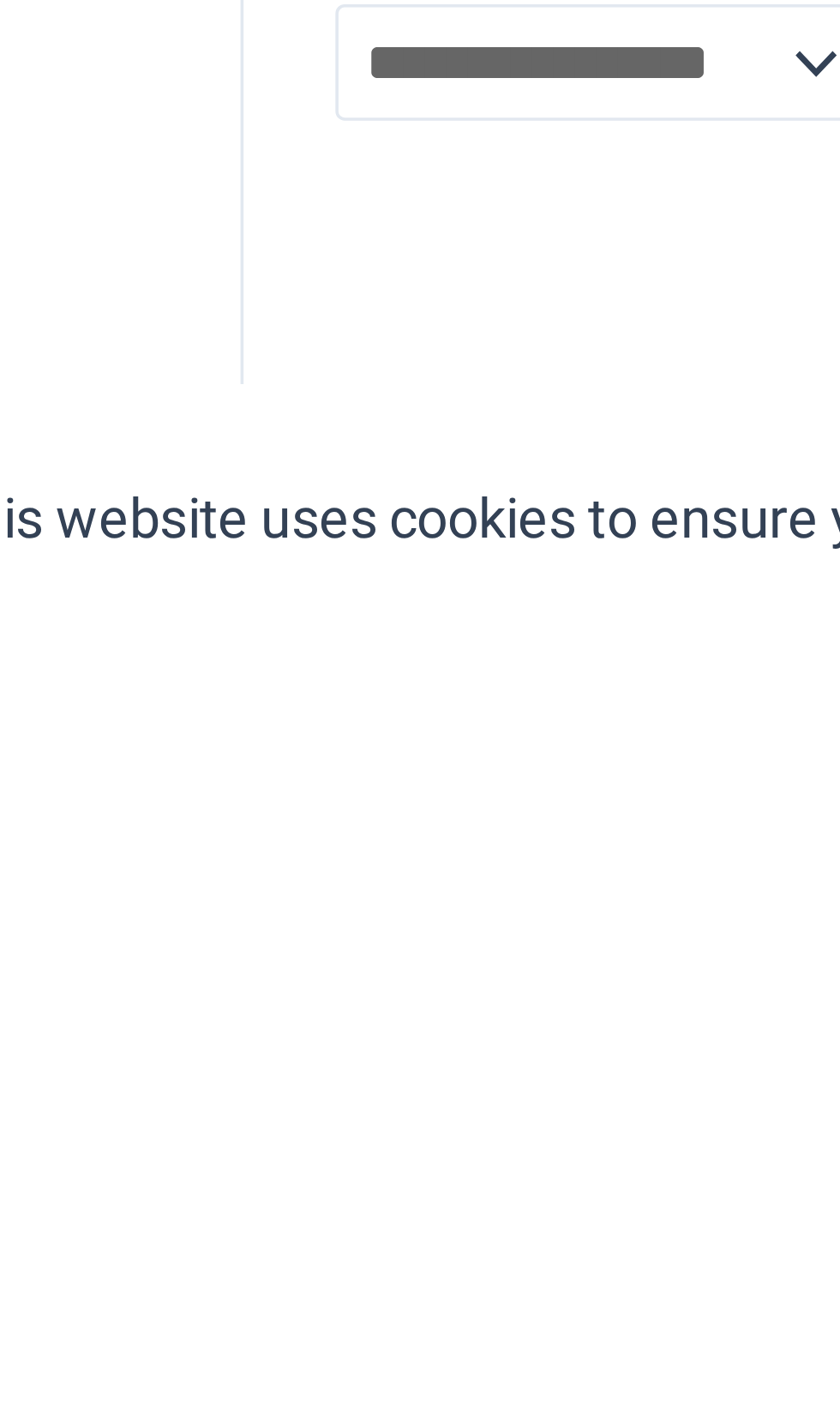
click at [244, 1392] on link "2" at bounding box center [242, 1372] width 38 height 40
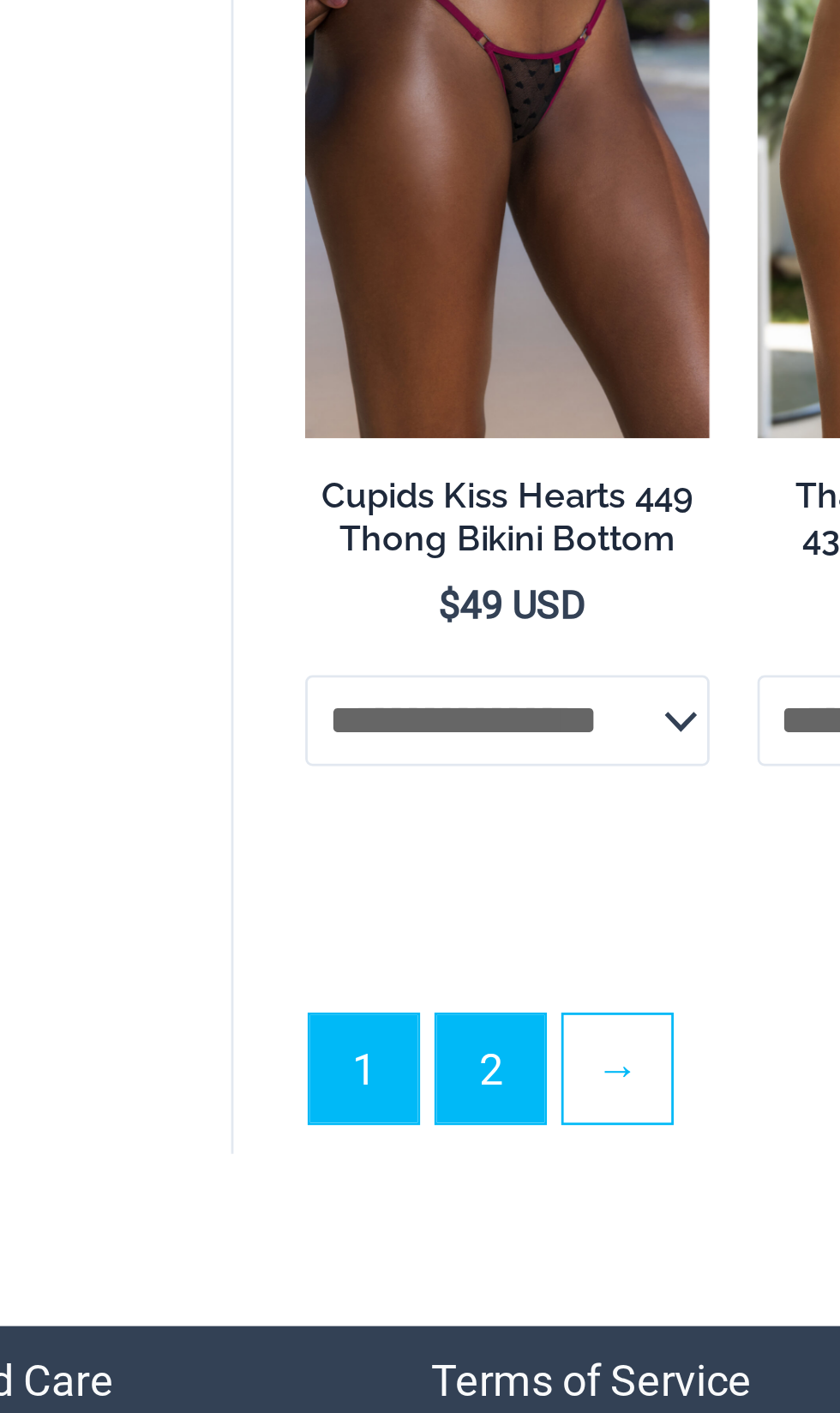
scroll to position [2878, 0]
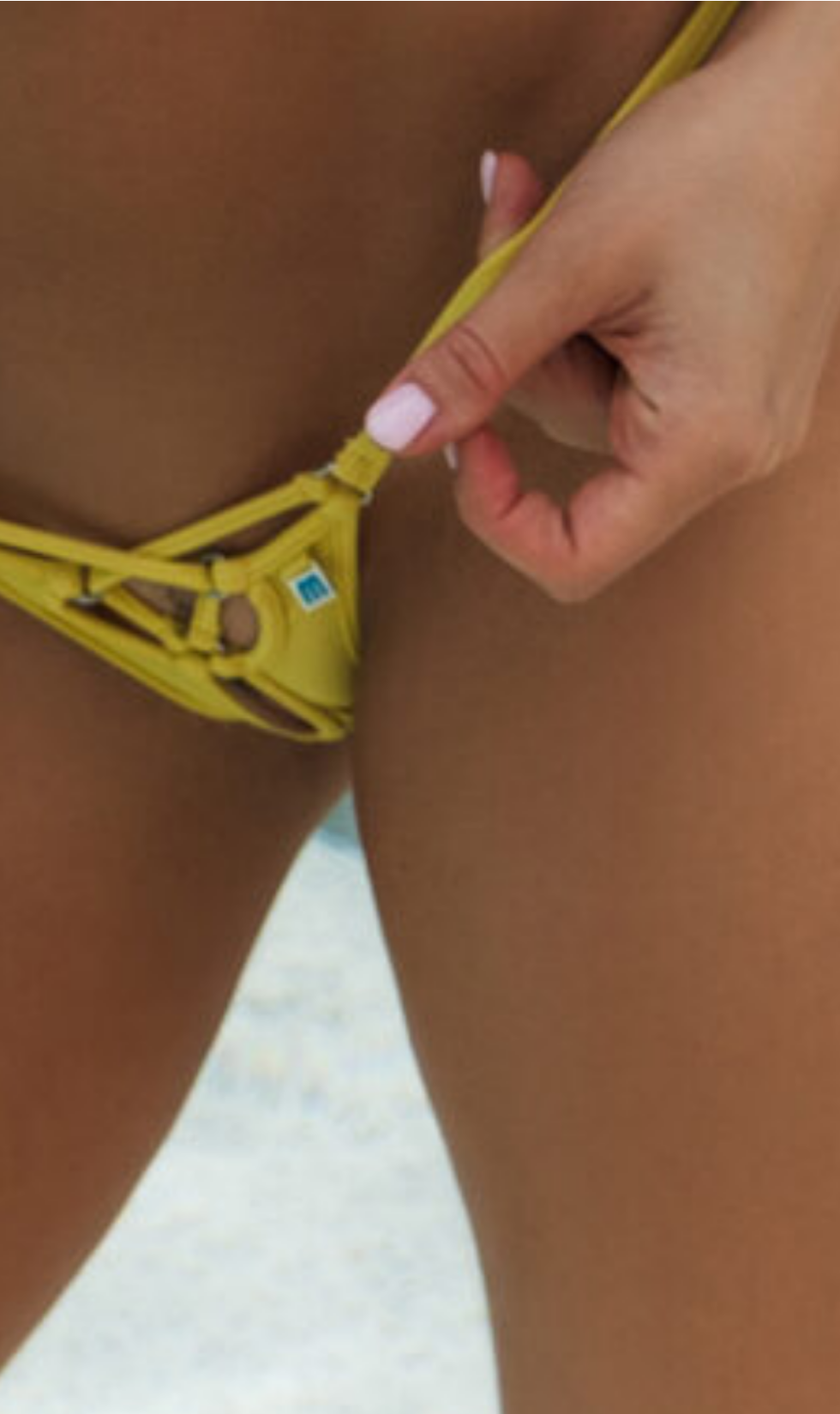
scroll to position [148, 0]
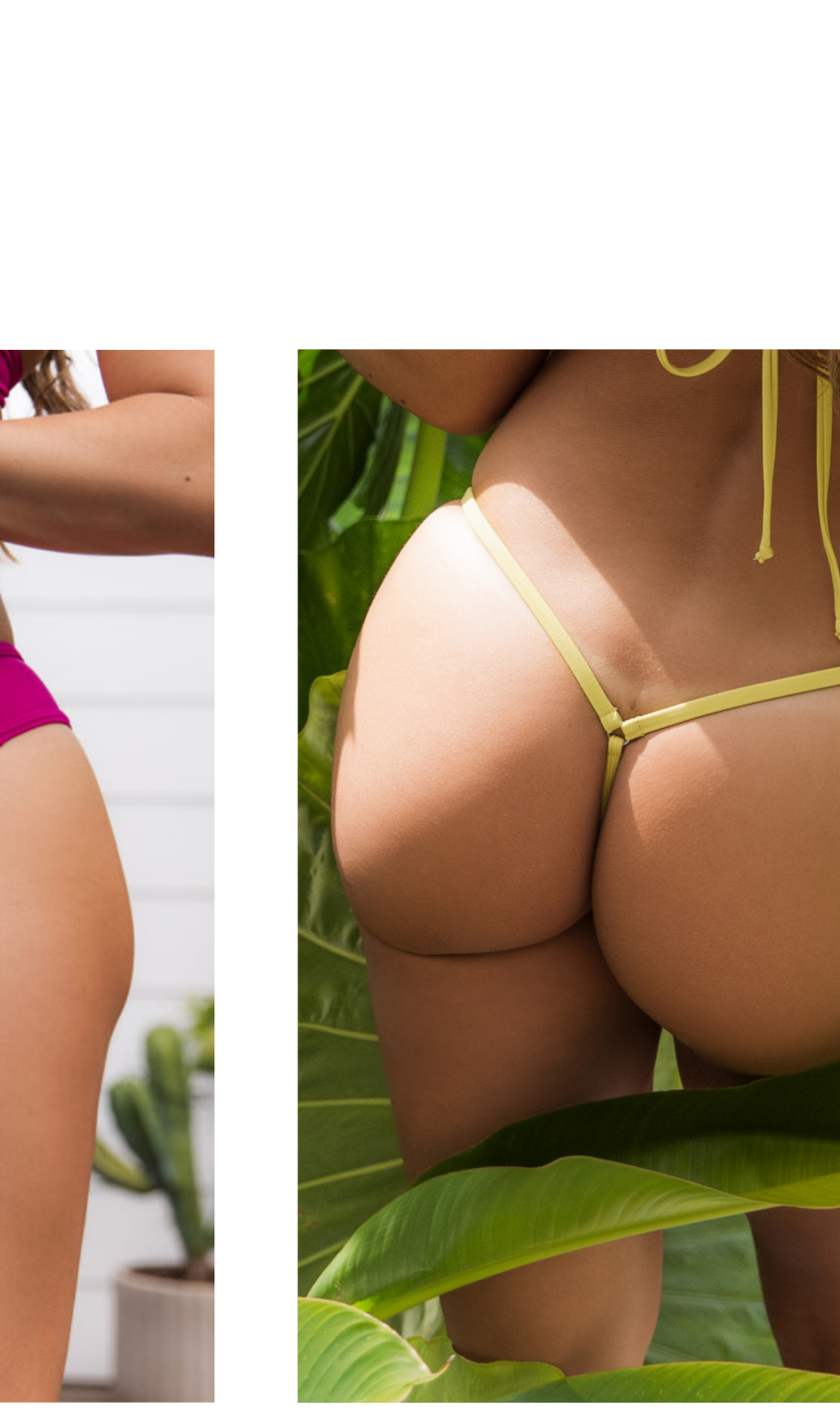
click at [399, 1007] on img at bounding box center [410, 1038] width 144 height 217
